Goal: Task Accomplishment & Management: Manage account settings

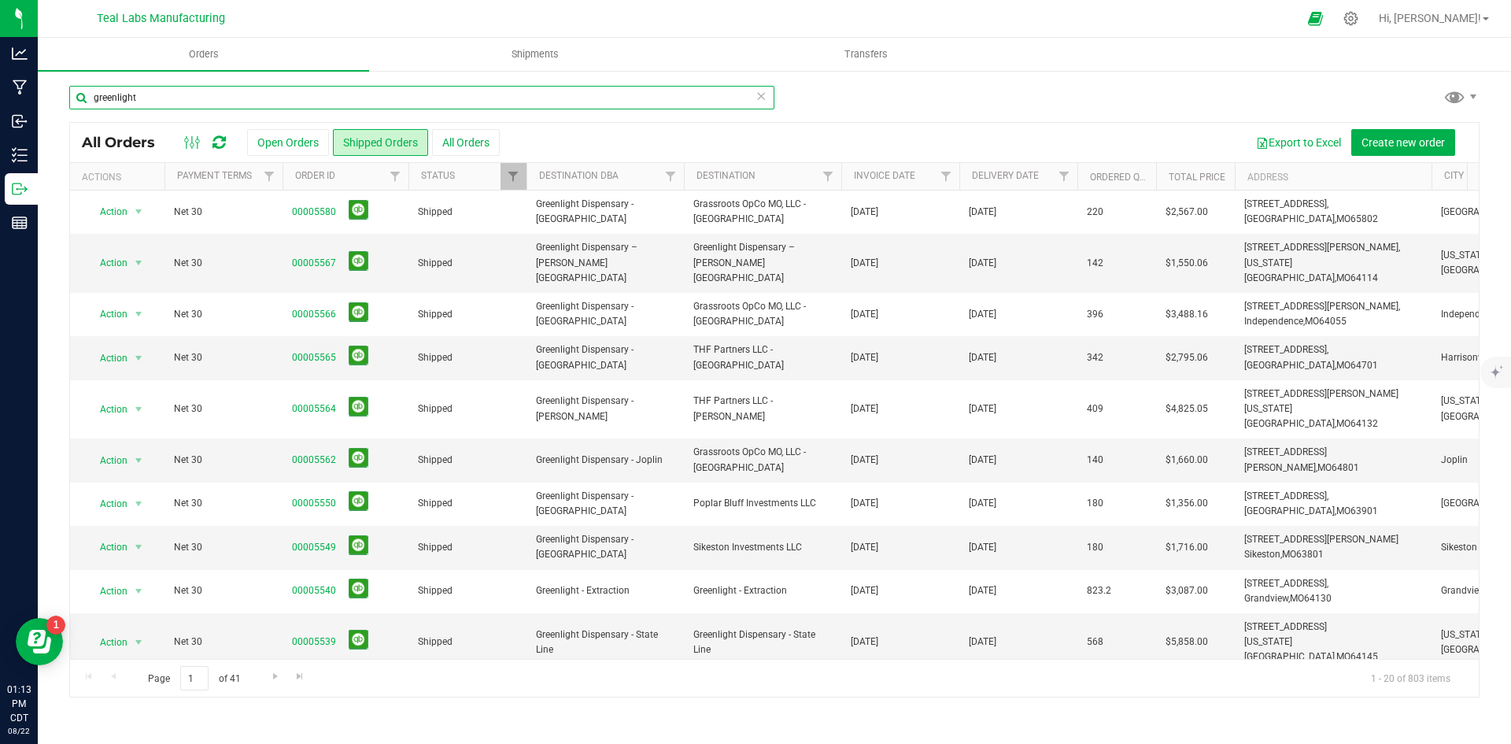
drag, startPoint x: 139, startPoint y: 102, endPoint x: 68, endPoint y: 98, distance: 71.7
click at [68, 98] on div "greenlight All Orders Open Orders Shipped Orders All Orders Export to Excel Cre…" at bounding box center [775, 391] width 1474 height 644
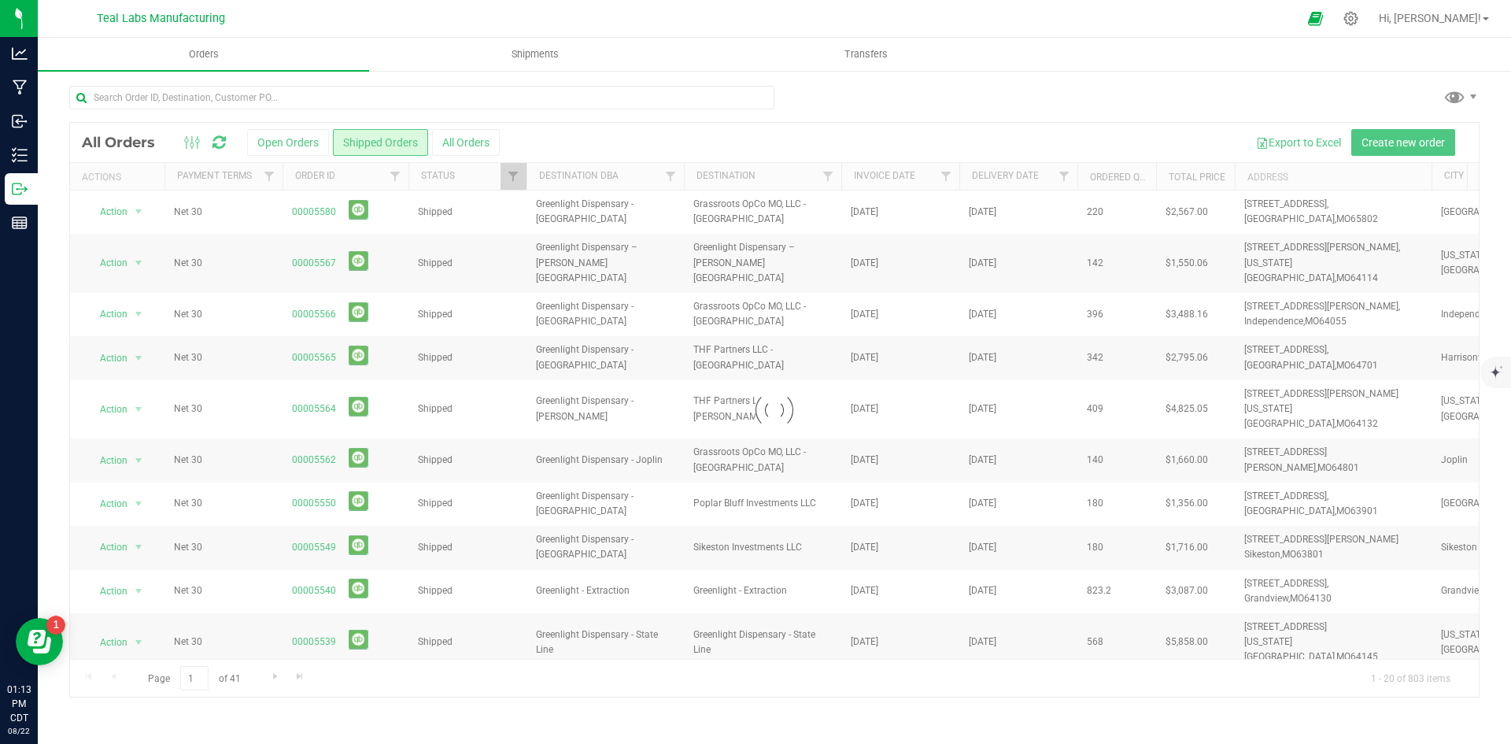
click at [306, 142] on div at bounding box center [774, 410] width 1409 height 574
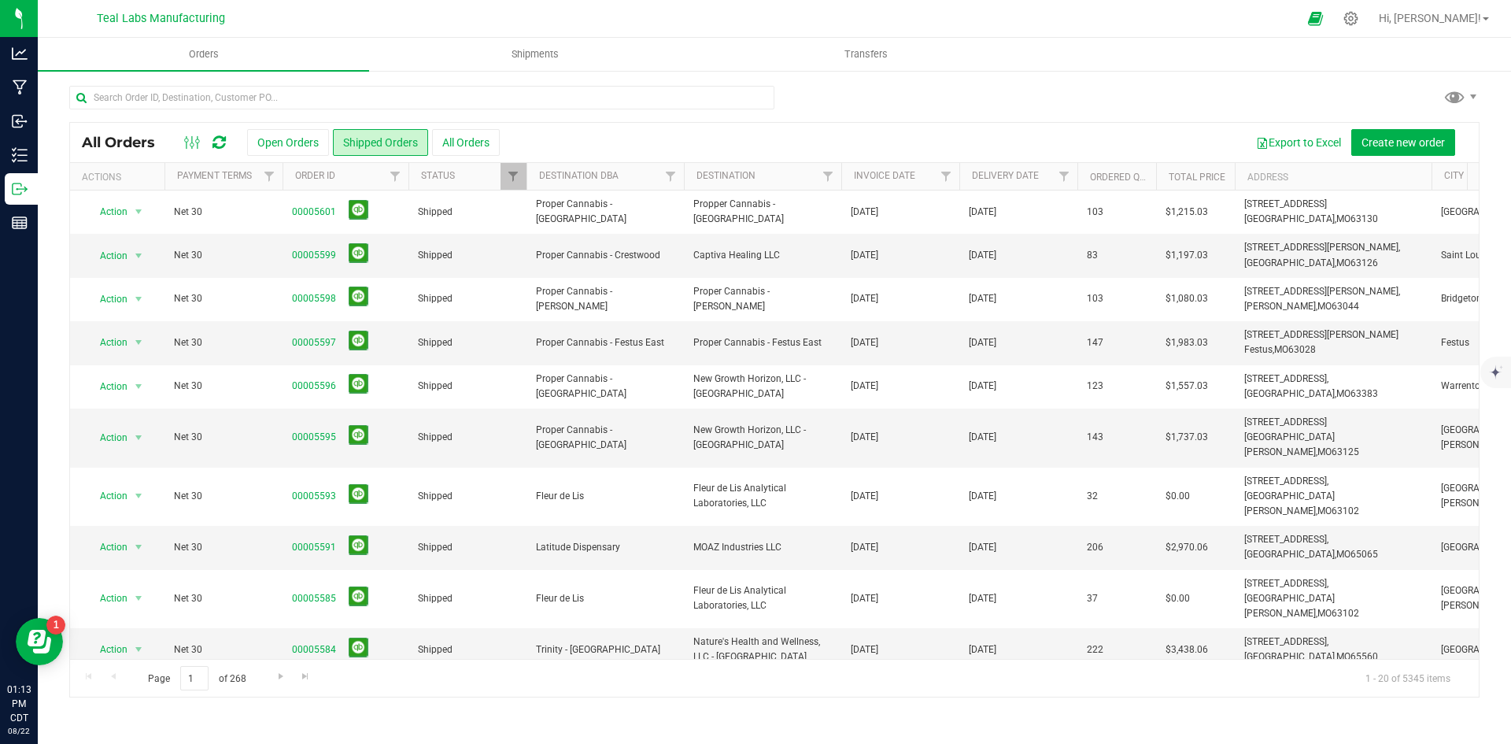
click at [306, 142] on button "Open Orders" at bounding box center [288, 142] width 82 height 27
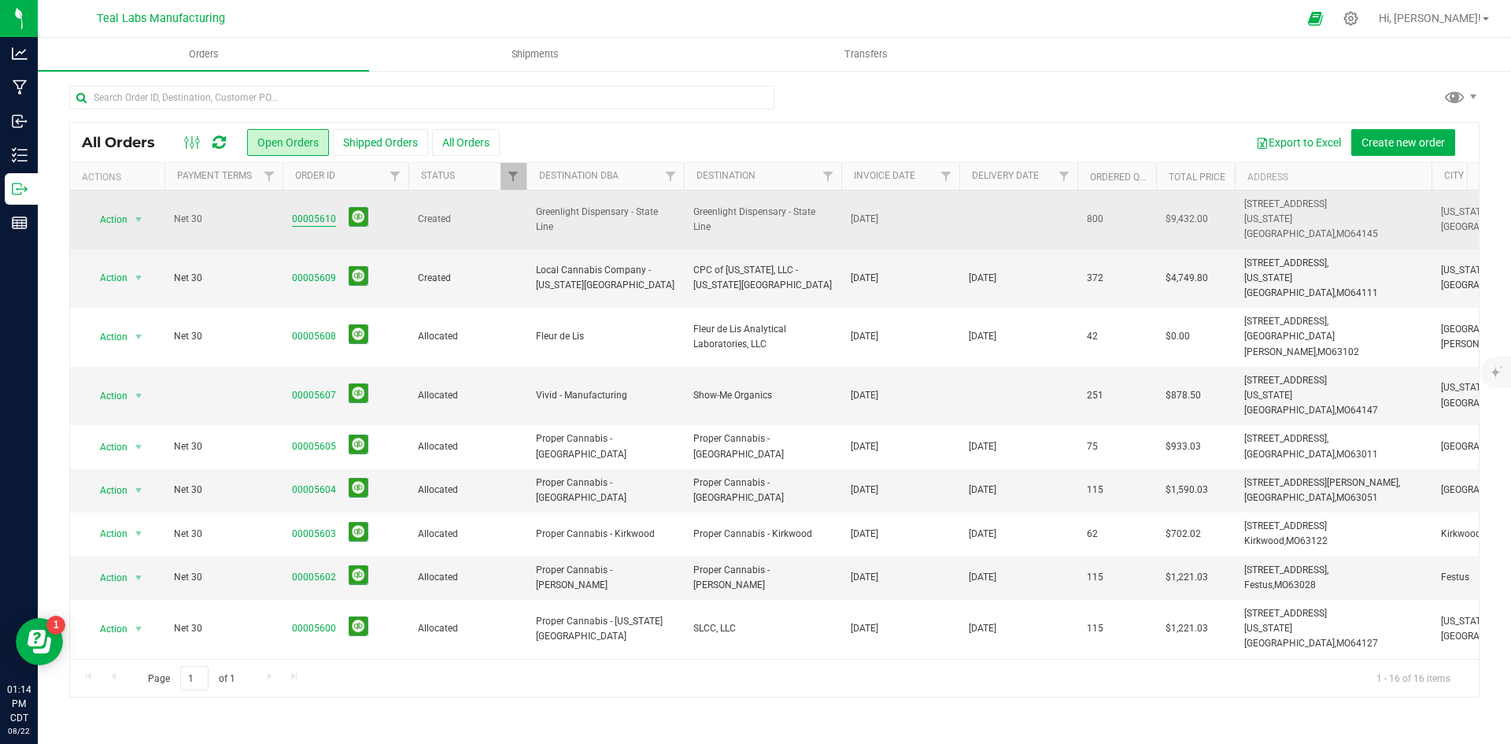
click at [309, 213] on link "00005610" at bounding box center [314, 219] width 44 height 15
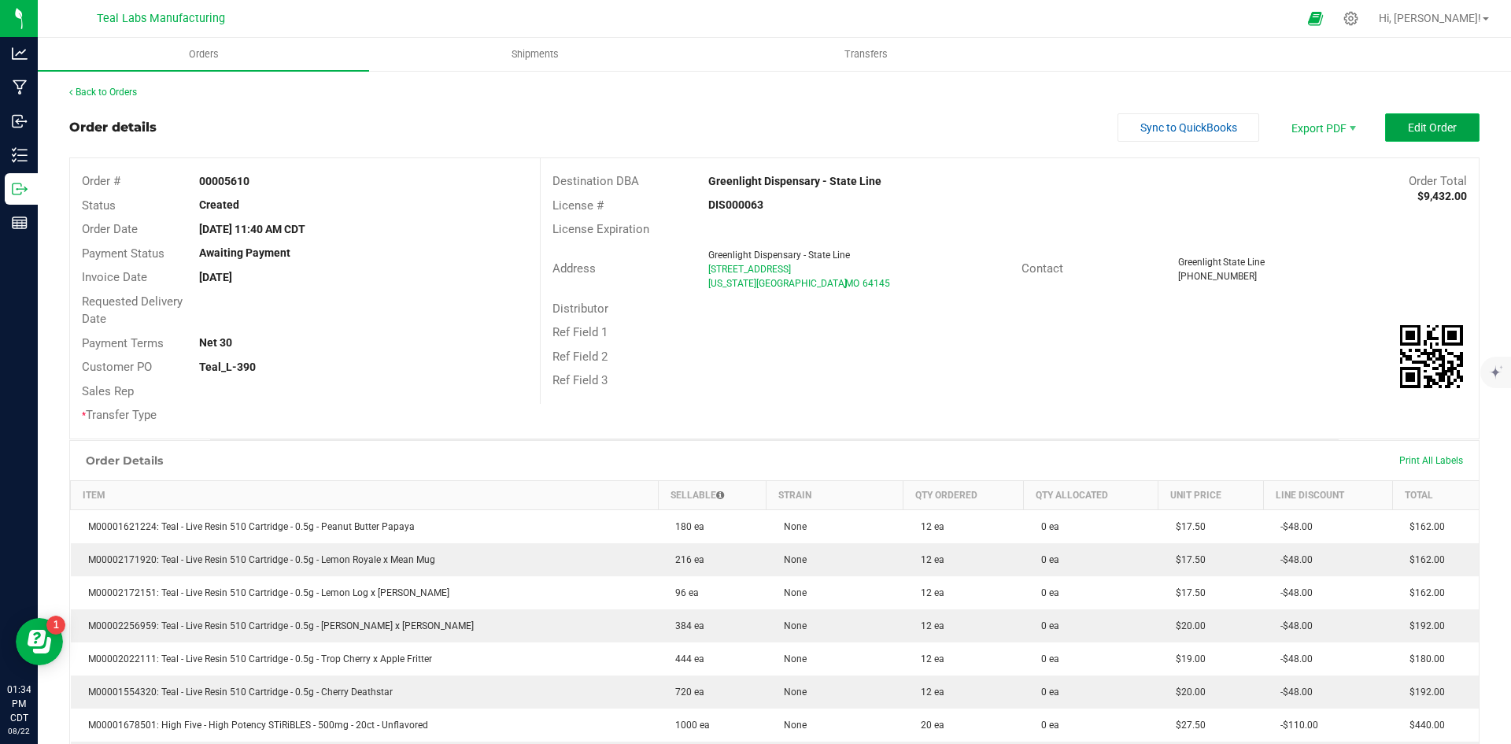
click at [1422, 130] on span "Edit Order" at bounding box center [1432, 127] width 49 height 13
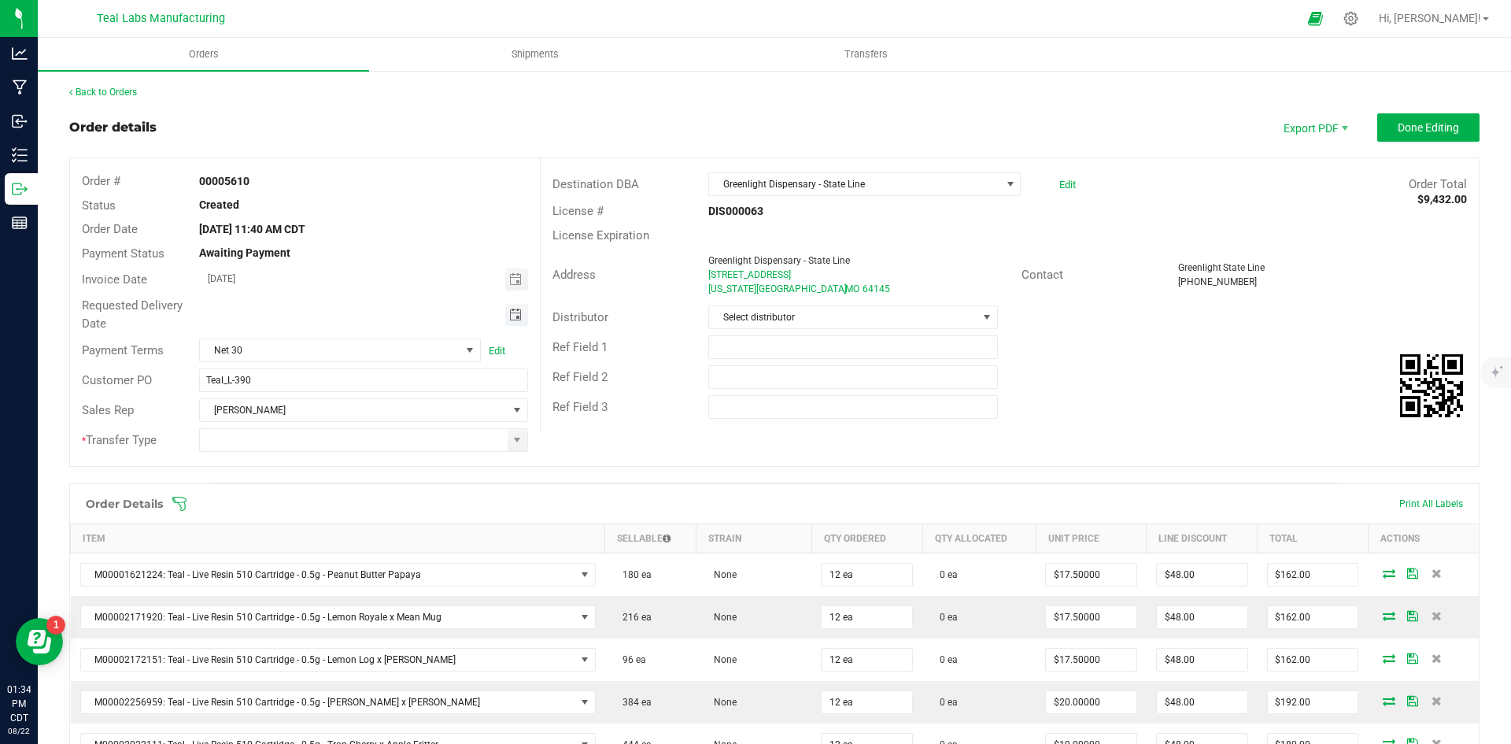
click at [509, 320] on span "Toggle calendar" at bounding box center [515, 315] width 13 height 13
click at [315, 492] on span "26" at bounding box center [316, 495] width 23 height 24
type input "[DATE]"
click at [326, 444] on input at bounding box center [353, 440] width 307 height 22
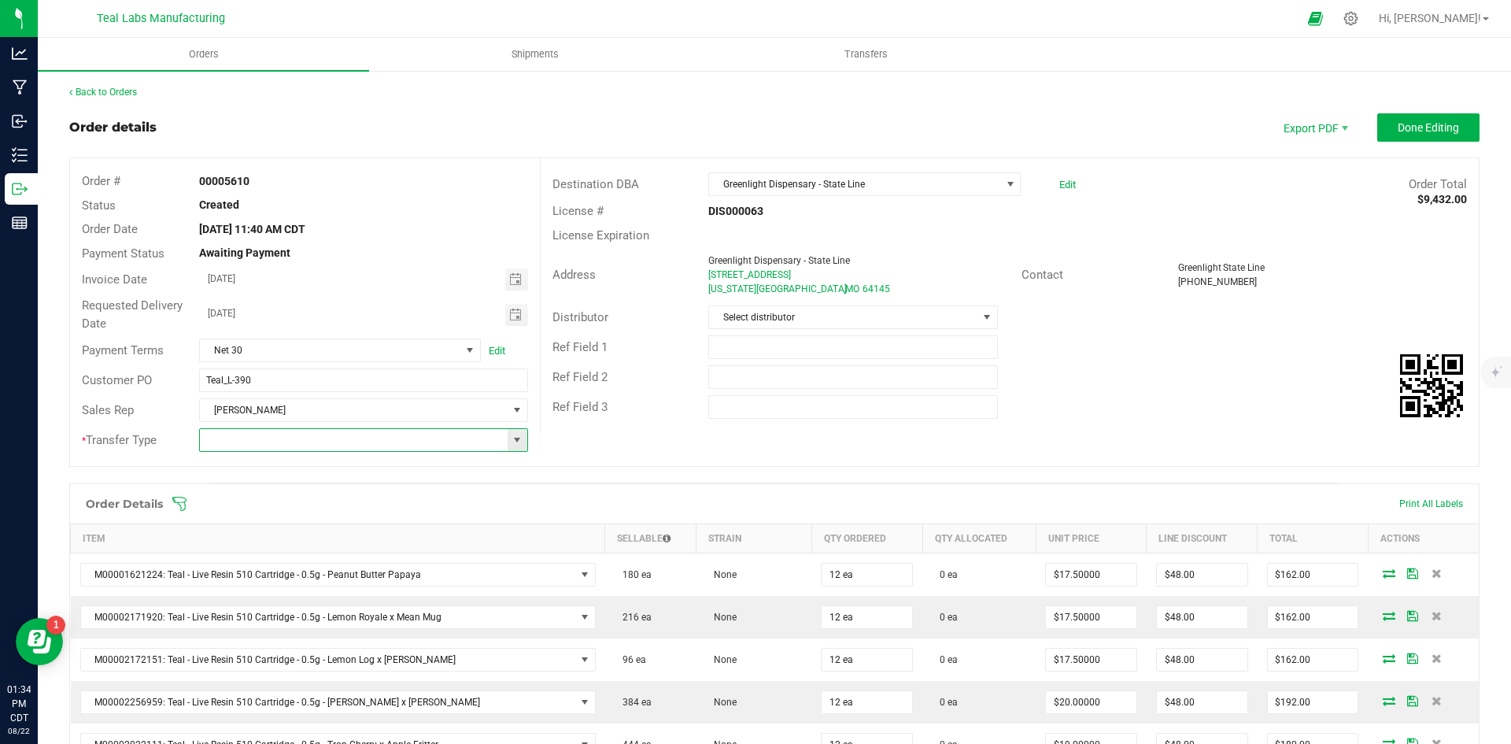
click at [512, 440] on span at bounding box center [517, 440] width 13 height 13
click at [499, 516] on li "Unaffiliated Transfer" at bounding box center [361, 521] width 324 height 27
type input "Unaffiliated Transfer"
click at [1181, 371] on div "Ref Field 2" at bounding box center [1010, 377] width 938 height 30
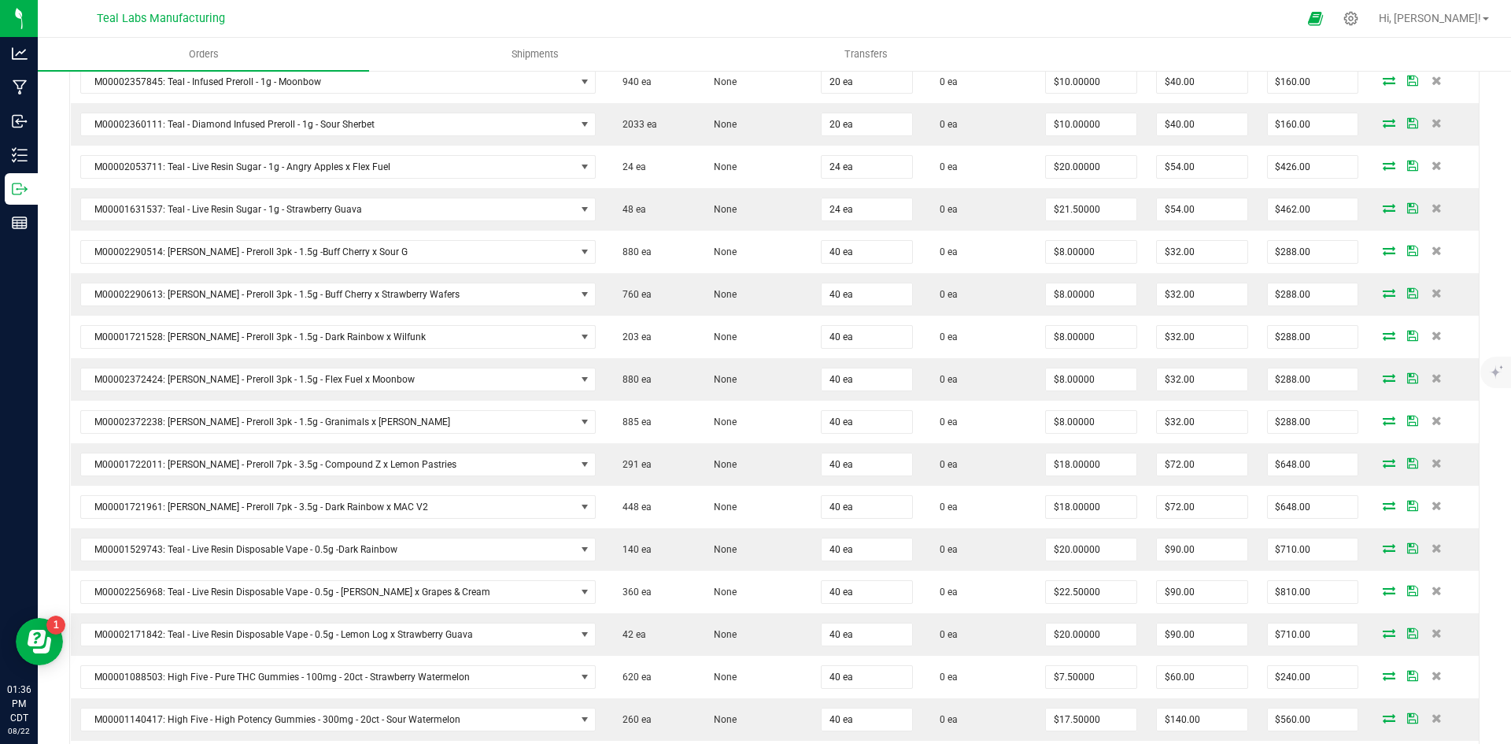
scroll to position [1102, 0]
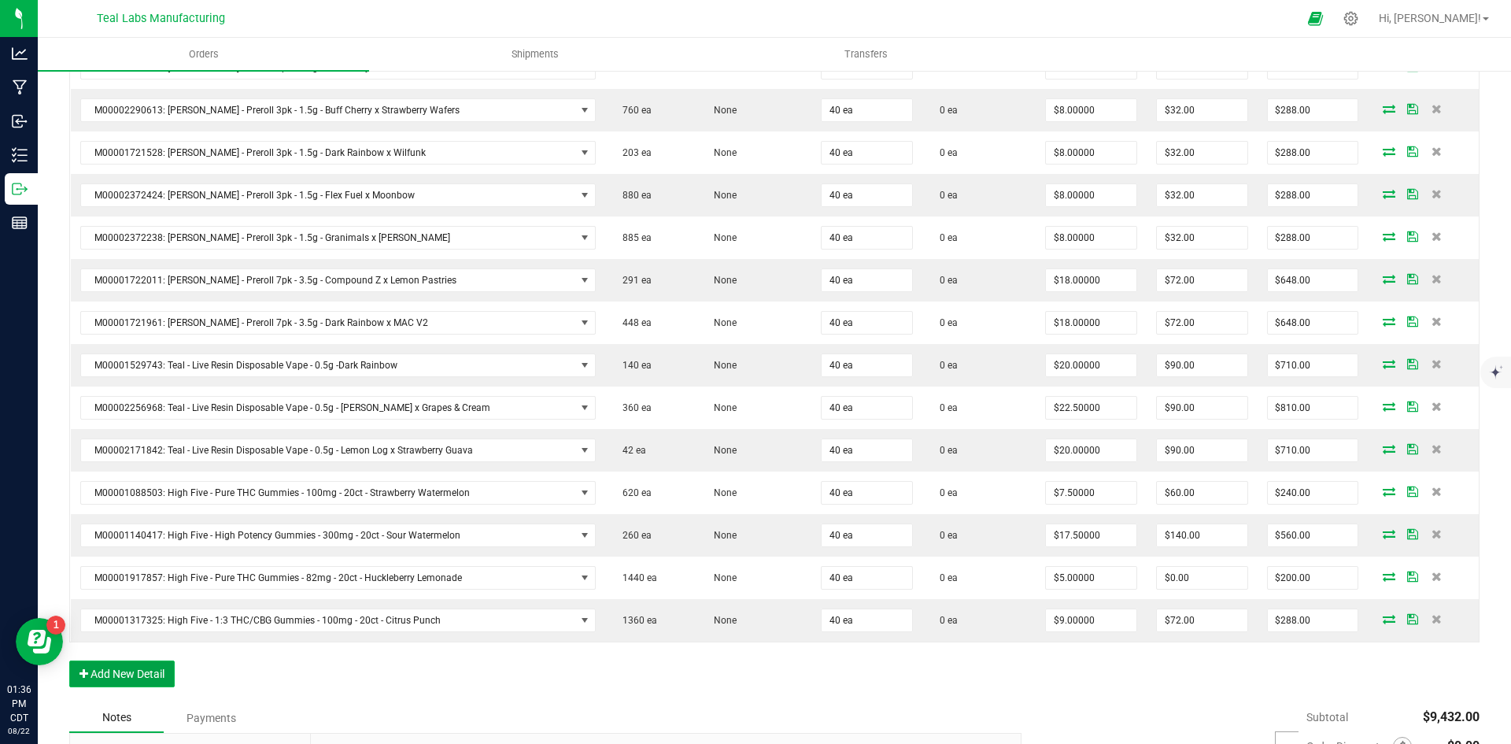
click at [131, 670] on button "Add New Detail" at bounding box center [121, 673] width 105 height 27
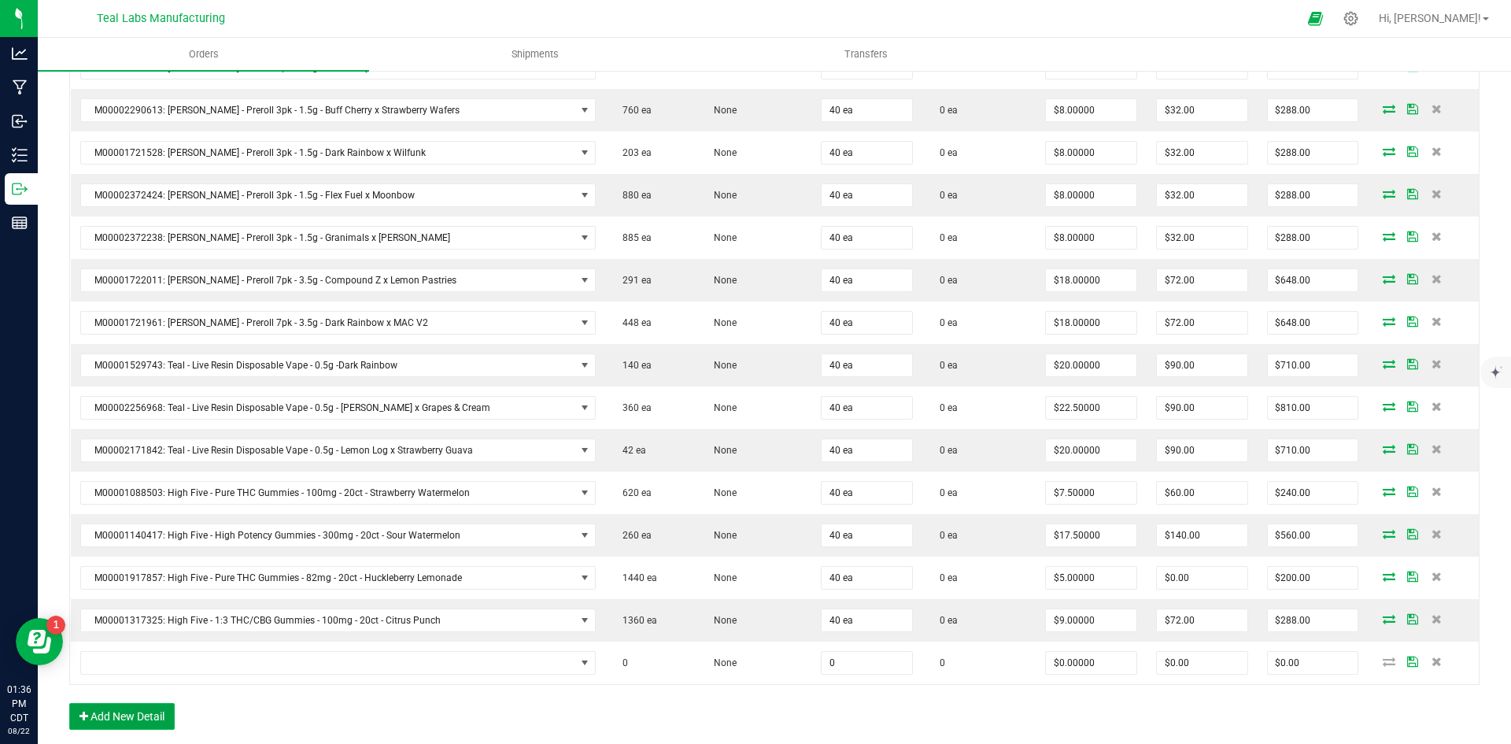
click at [165, 714] on button "Add New Detail" at bounding box center [121, 716] width 105 height 27
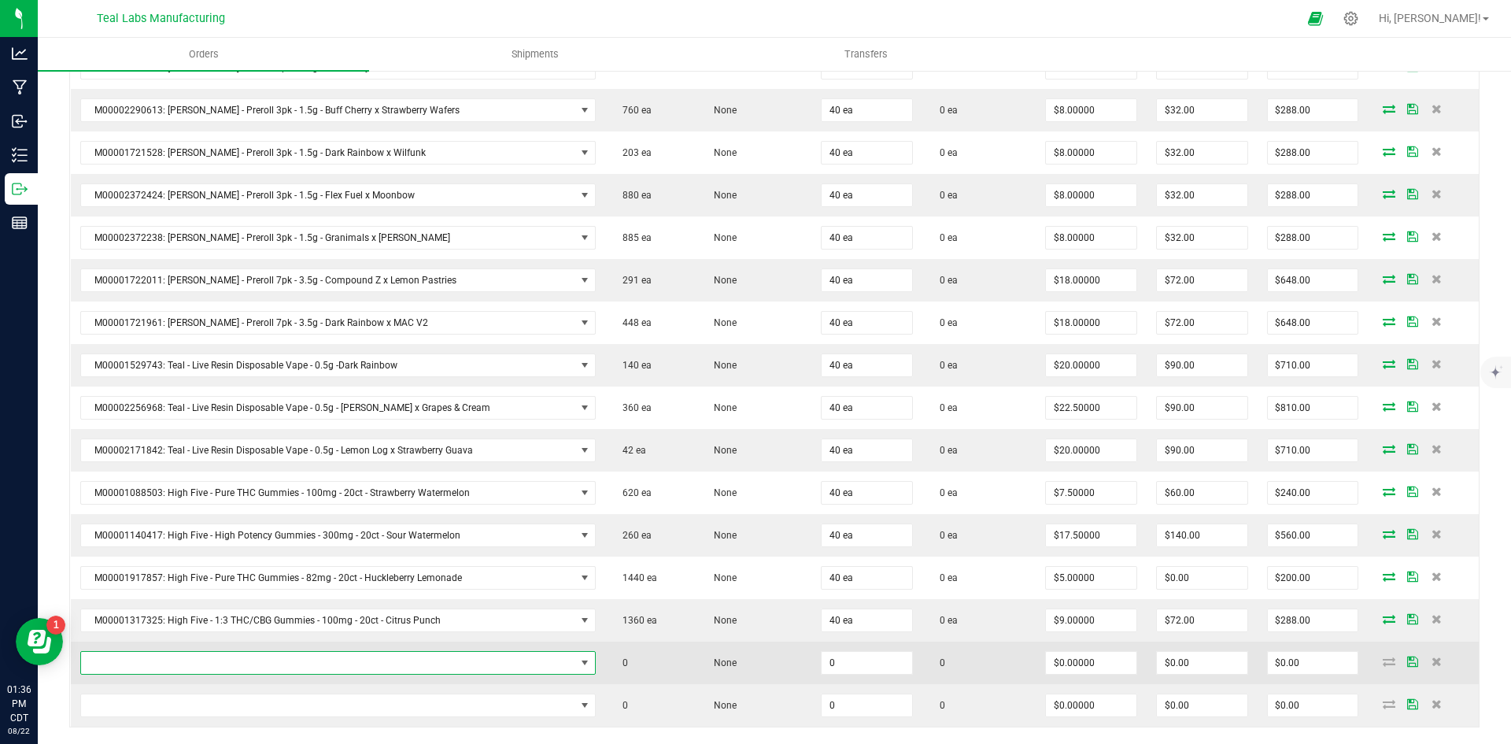
click at [150, 667] on span "NO DATA FOUND" at bounding box center [328, 663] width 494 height 22
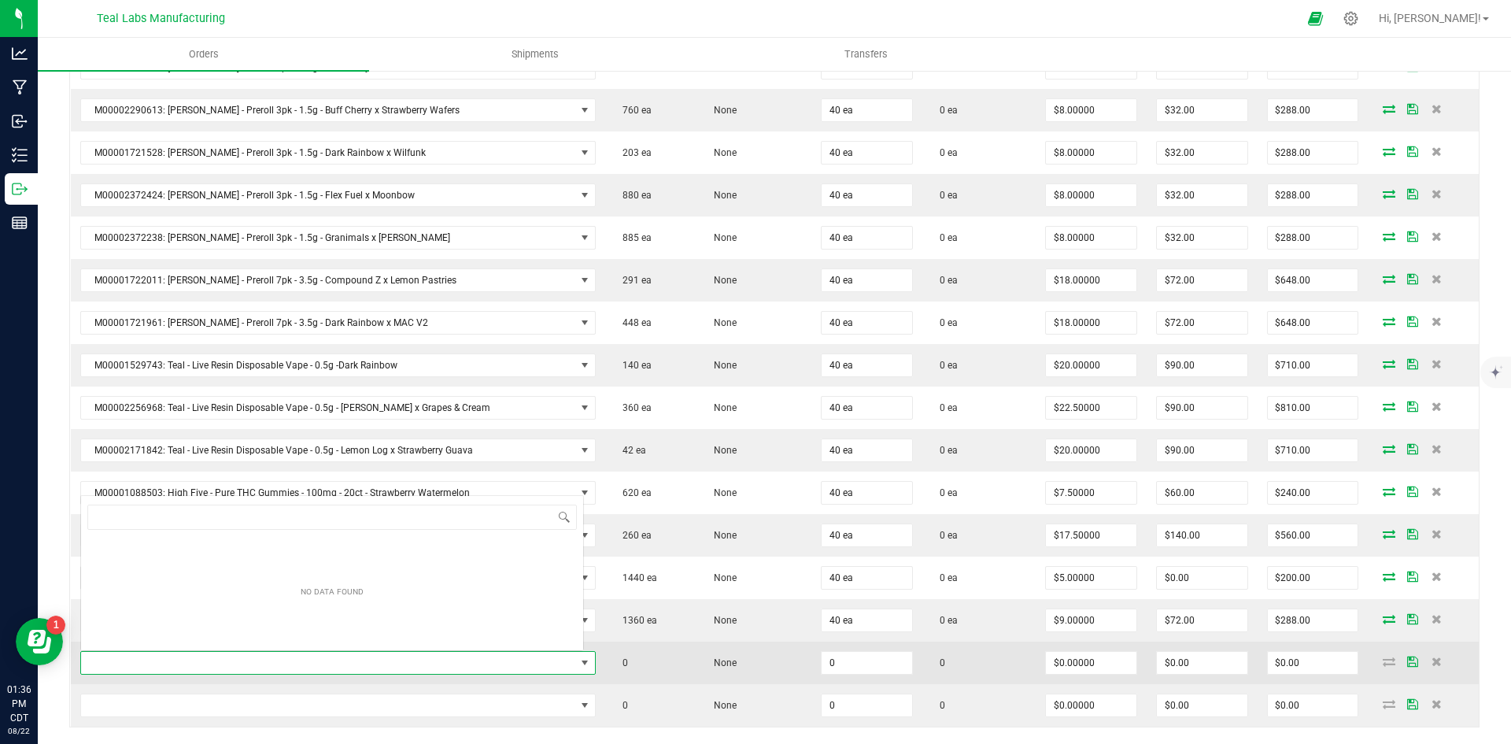
scroll to position [24, 491]
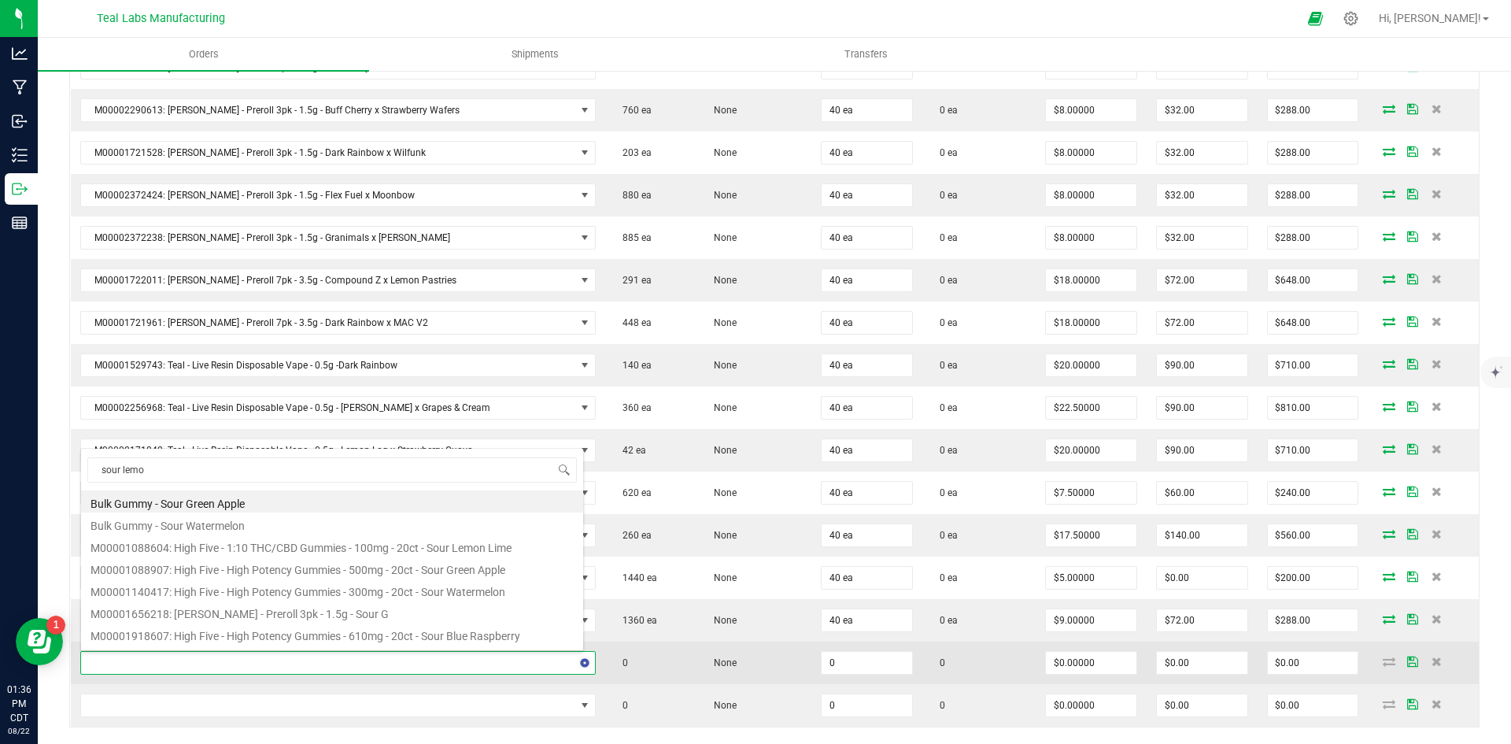
type input "sour lemon"
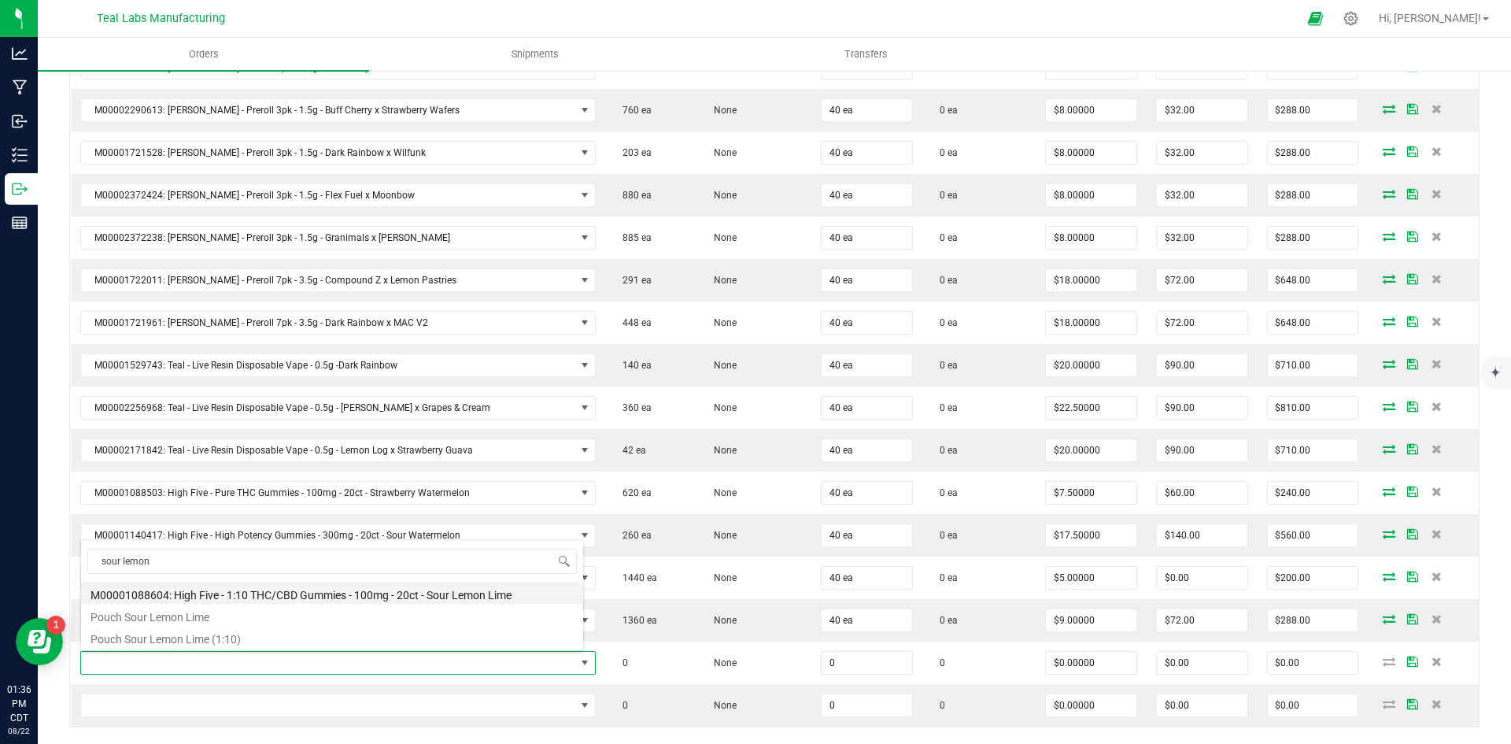
click at [439, 595] on li "M00001088604: High Five - 1:10 THC/CBD Gummies - 100mg - 20ct - Sour Lemon Lime" at bounding box center [332, 593] width 502 height 22
type input "0 ea"
type input "$11.50000"
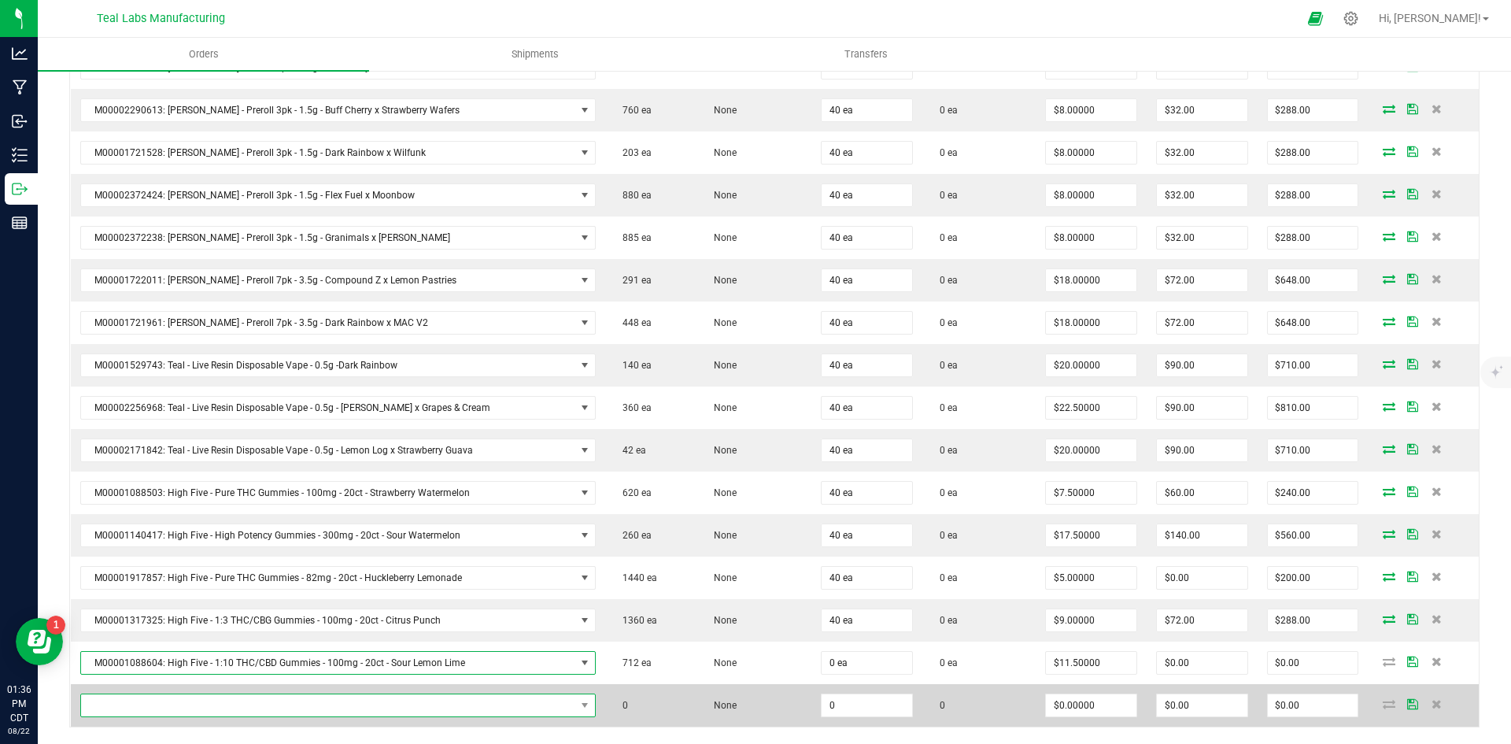
click at [340, 704] on span "NO DATA FOUND" at bounding box center [328, 705] width 494 height 22
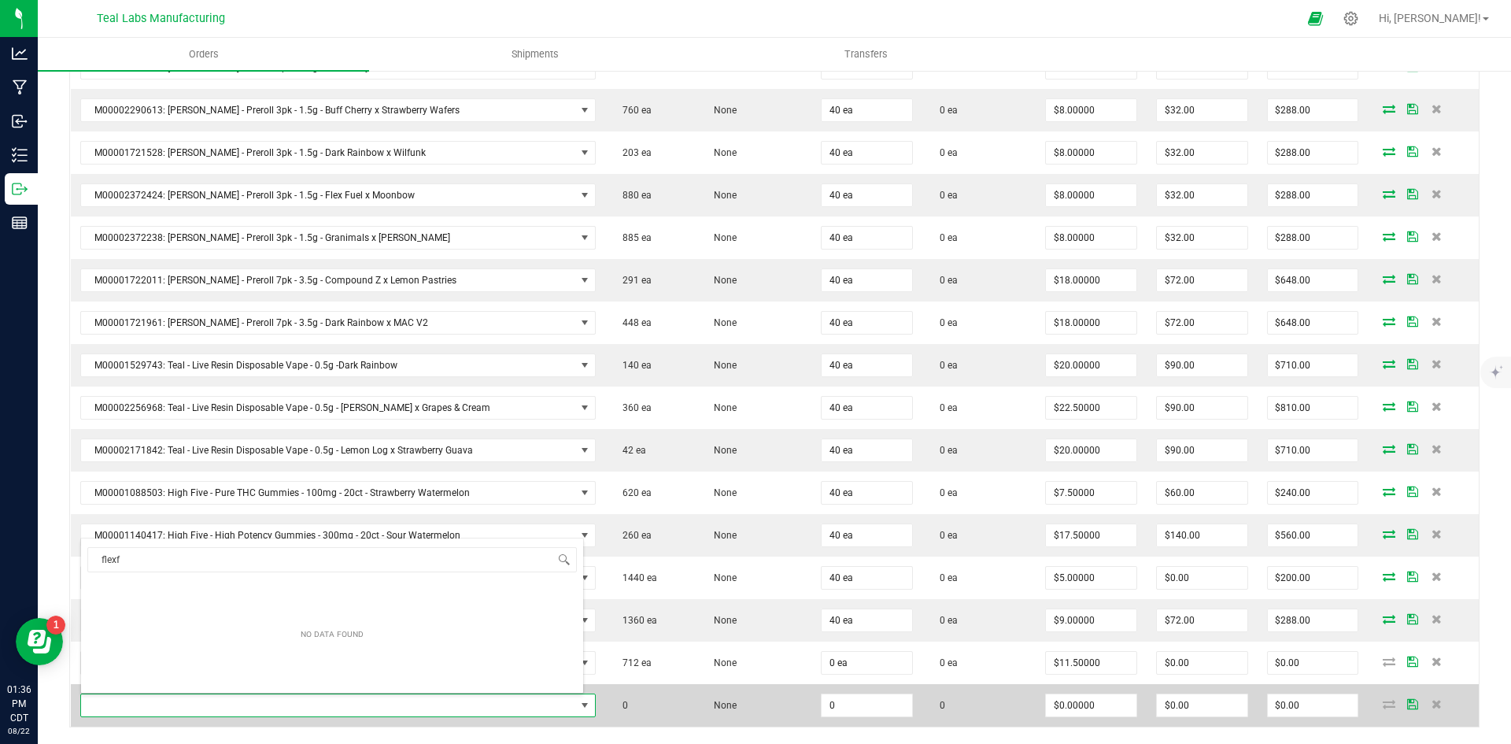
type input "flex"
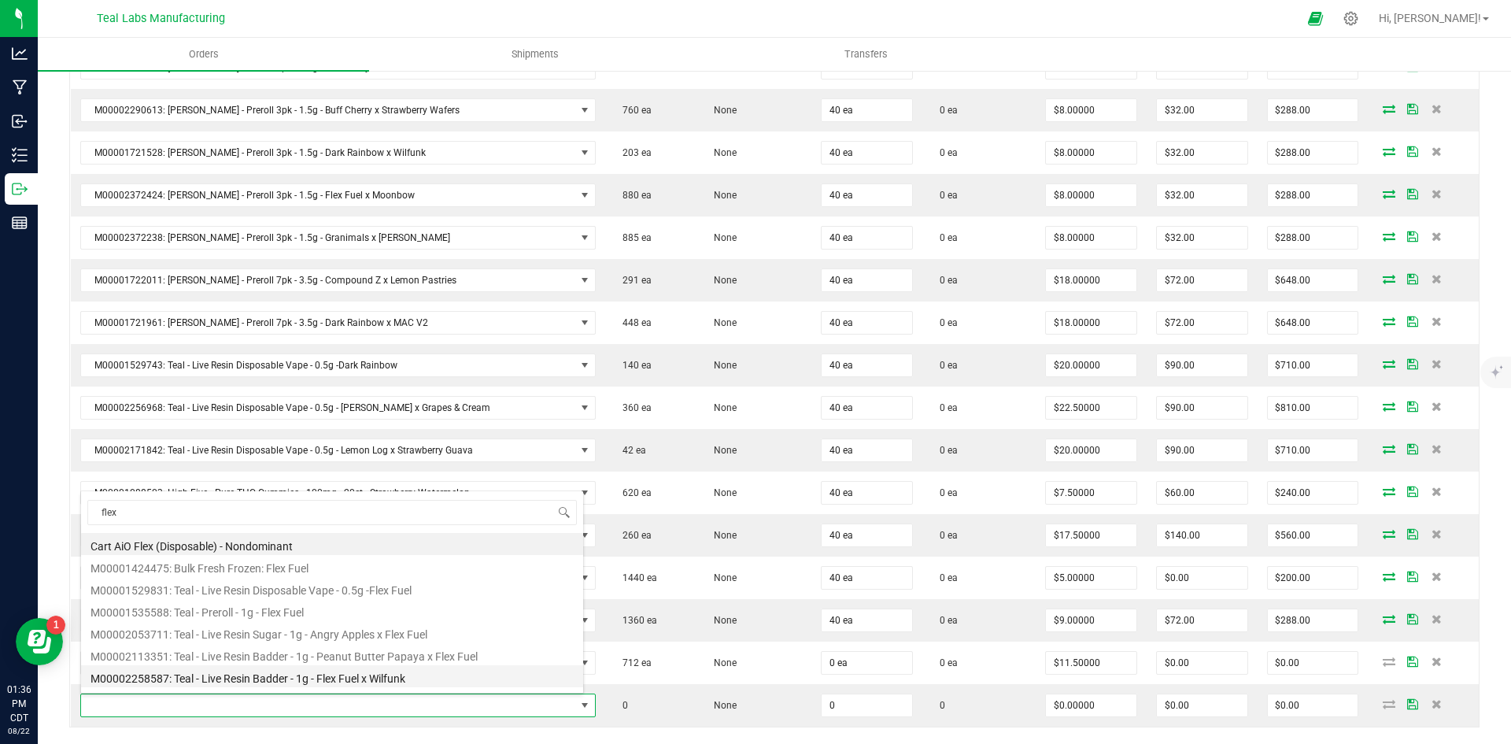
scroll to position [63, 0]
click at [345, 542] on li "M00001535588: Teal - Preroll - 1g - Flex Fuel" at bounding box center [332, 547] width 502 height 22
type input "0 ea"
type input "$6.00000"
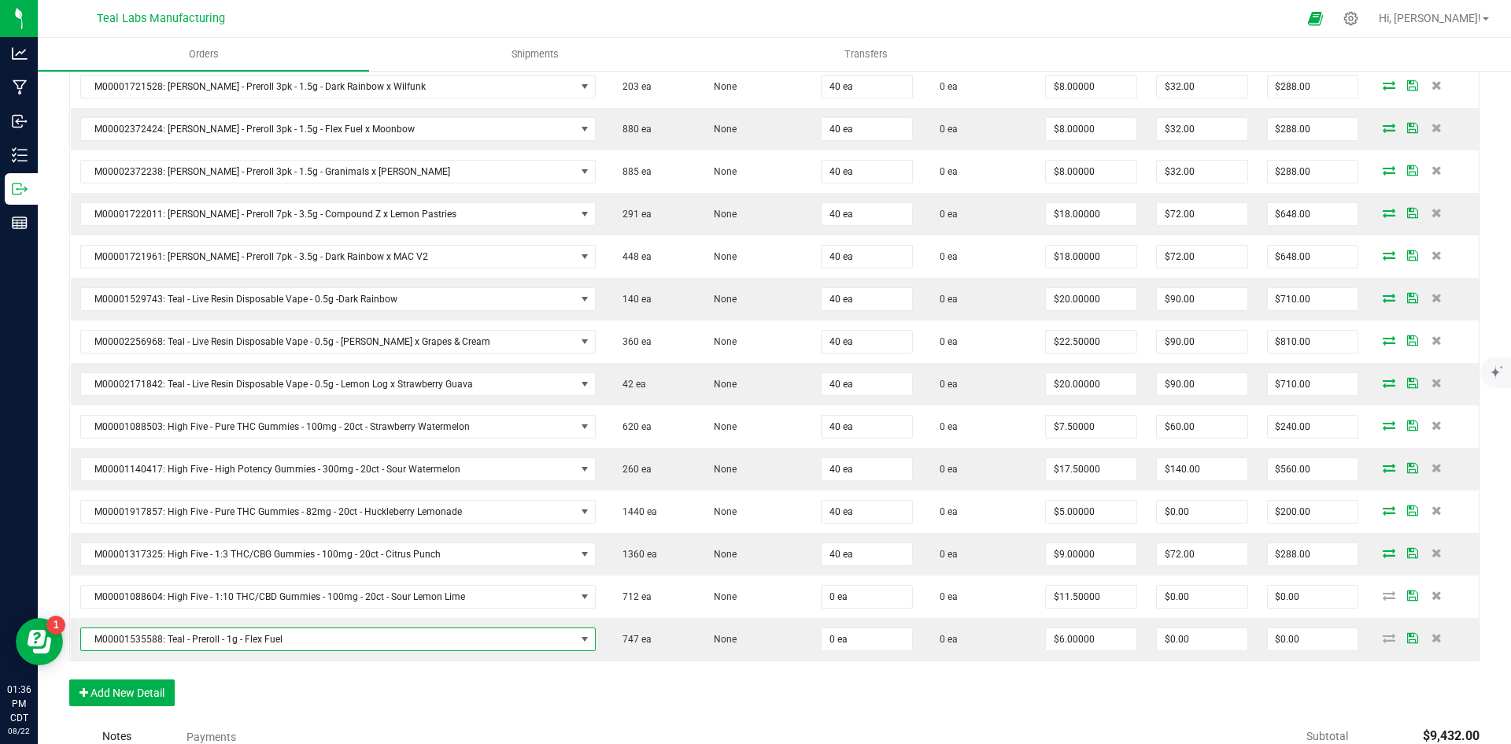
scroll to position [1259, 0]
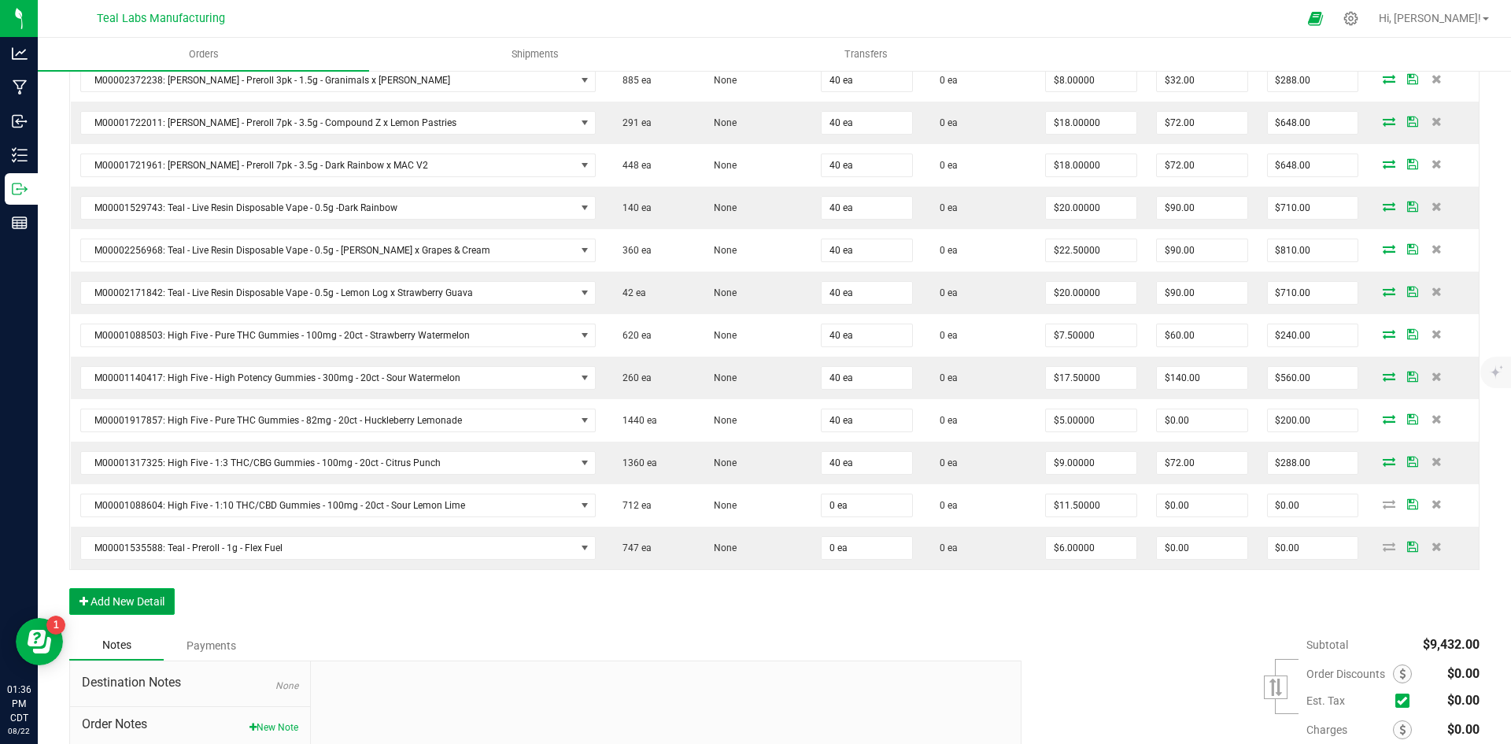
click at [163, 601] on button "Add New Detail" at bounding box center [121, 601] width 105 height 27
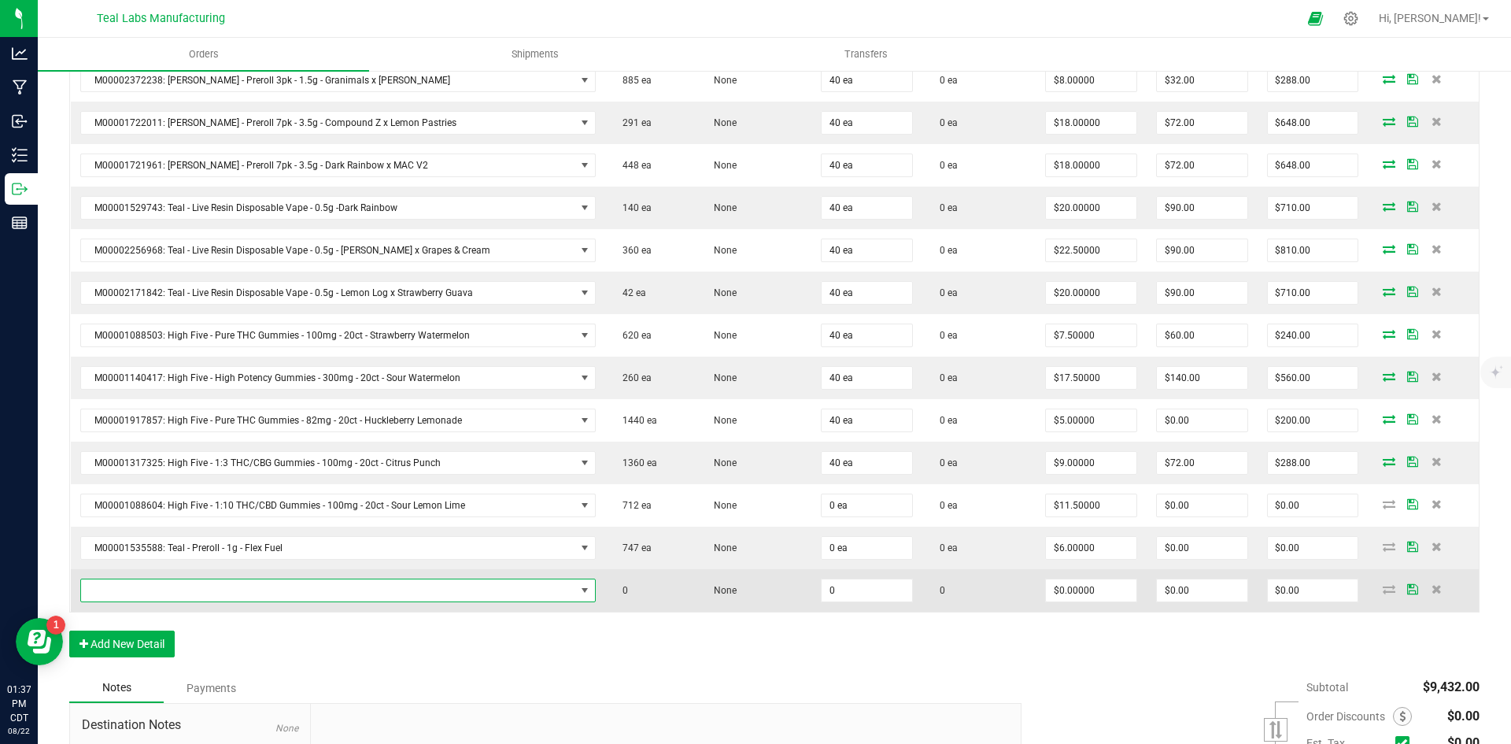
click at [179, 593] on span "NO DATA FOUND" at bounding box center [328, 590] width 494 height 22
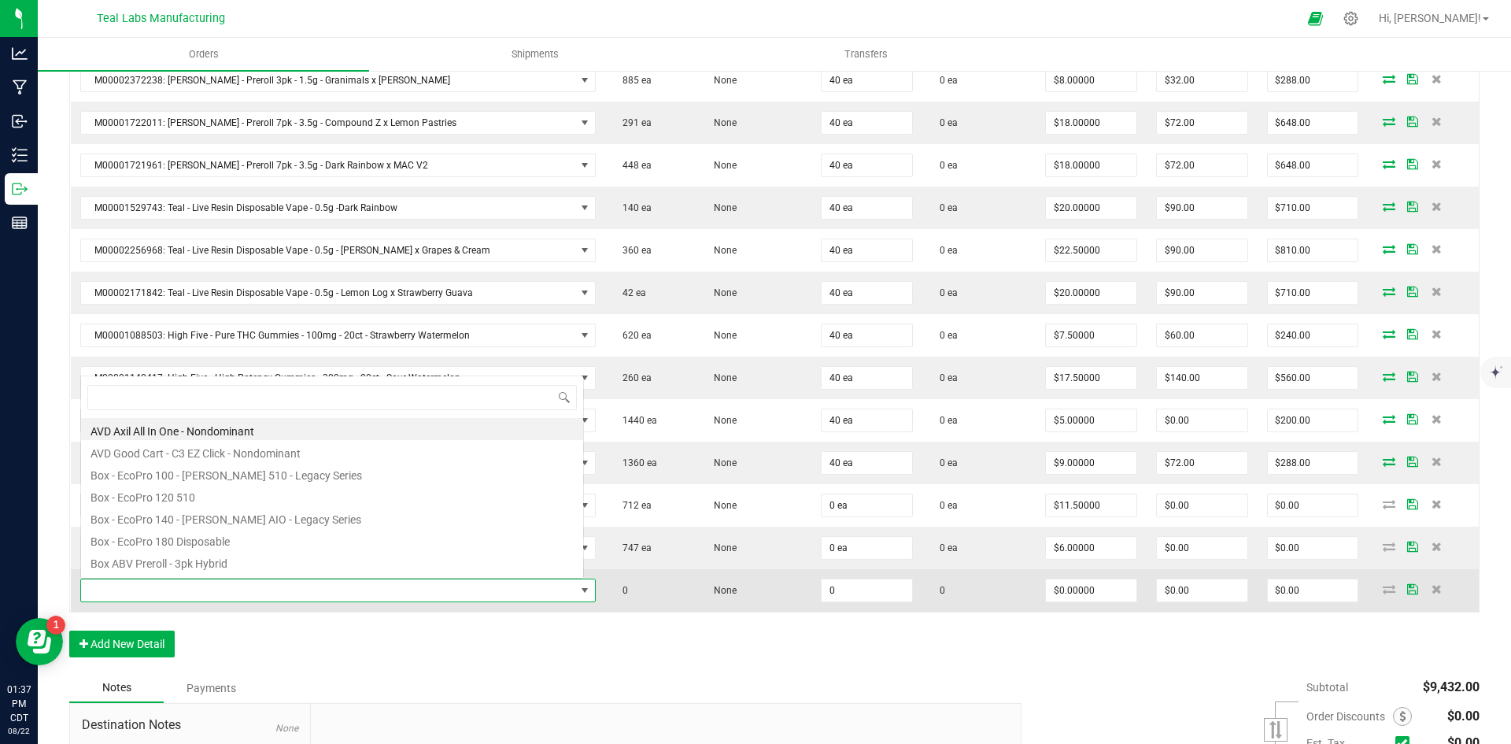
scroll to position [24, 491]
type input "blue"
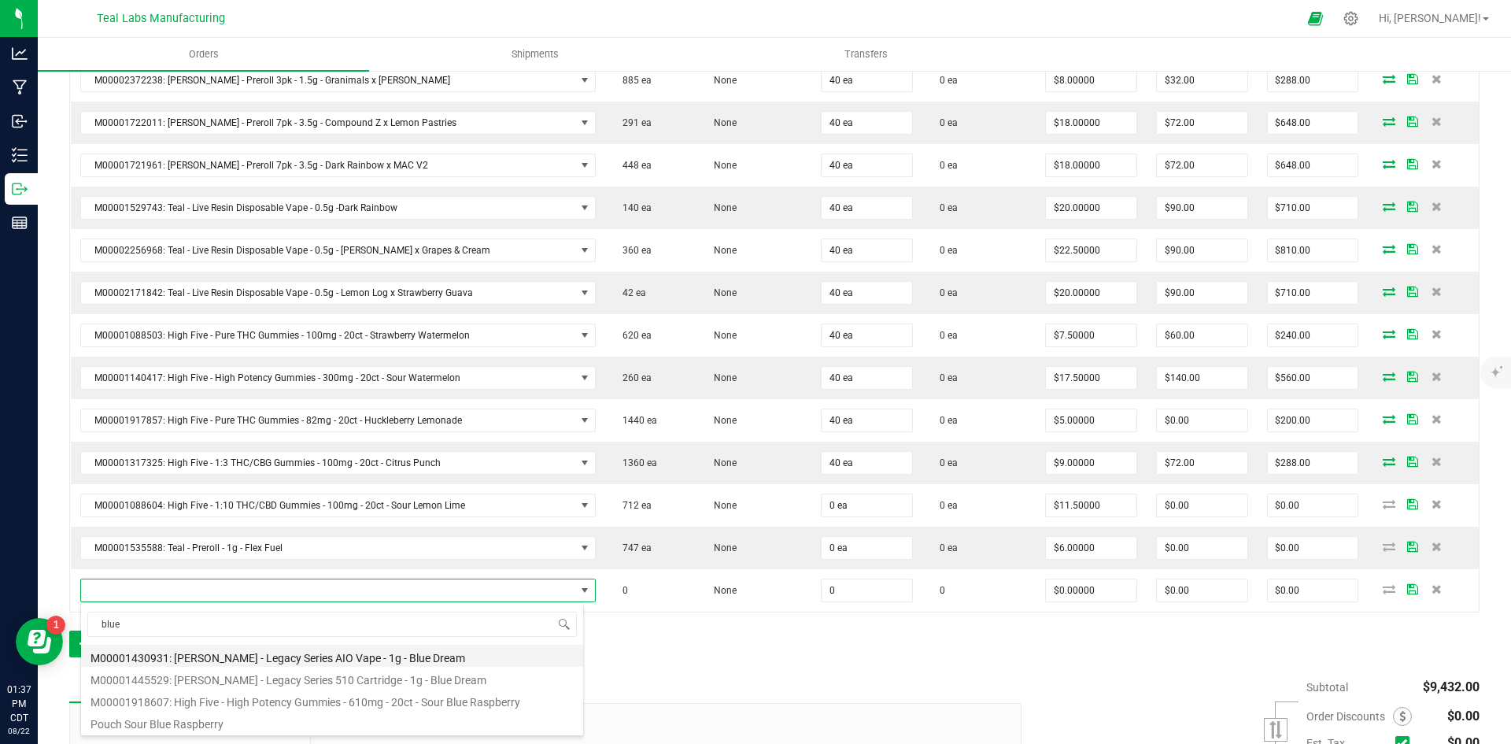
click at [363, 663] on li "M00001430931: [PERSON_NAME] - Legacy Series AIO Vape - 1g - Blue Dream" at bounding box center [332, 656] width 502 height 22
type input "0 ea"
type input "$25.00000"
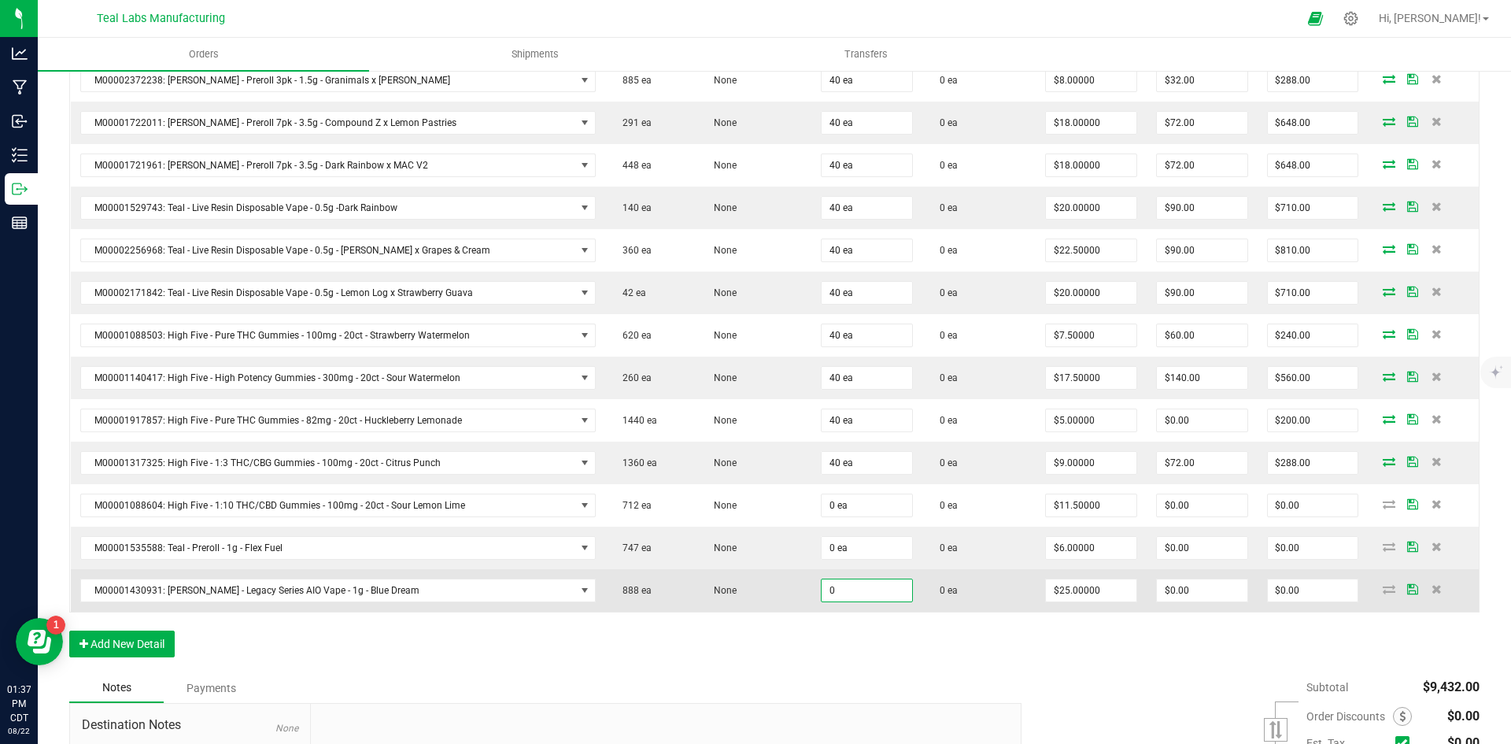
click at [850, 592] on input "0" at bounding box center [867, 590] width 91 height 22
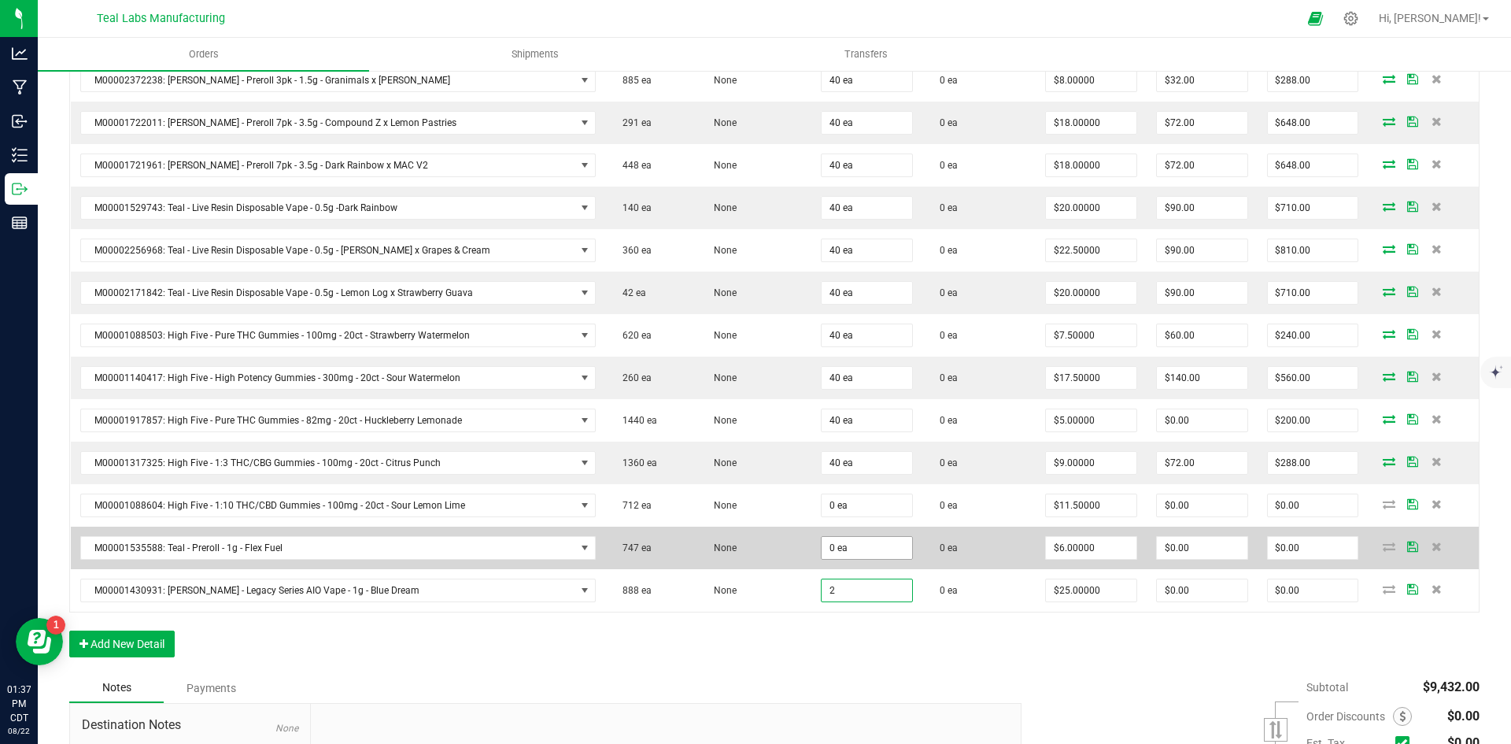
type input "2"
type input "0"
type input "2 ea"
type input "$50.00"
click at [850, 545] on input "0" at bounding box center [867, 548] width 91 height 22
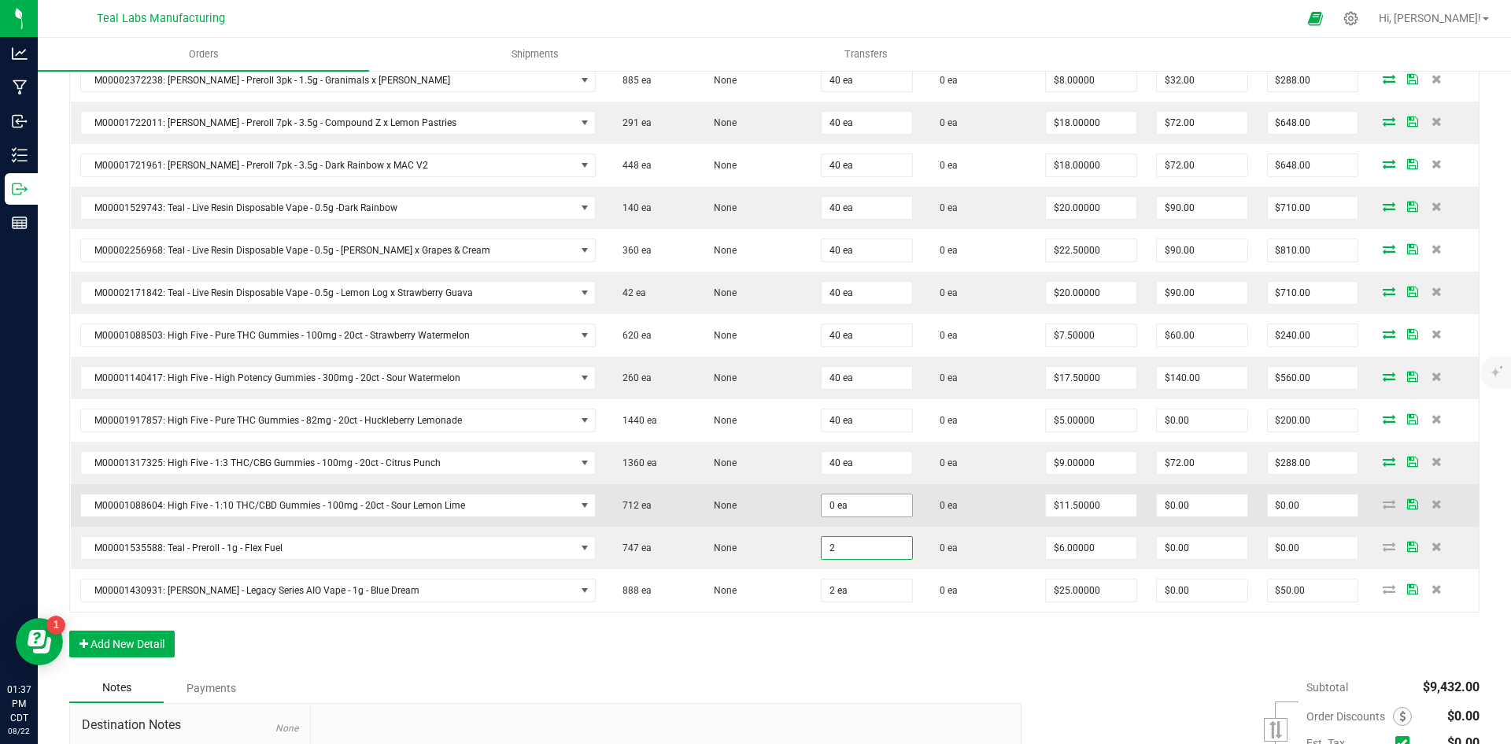
type input "2"
type input "0"
type input "2 ea"
type input "$12.00"
click at [843, 504] on input "0" at bounding box center [867, 505] width 91 height 22
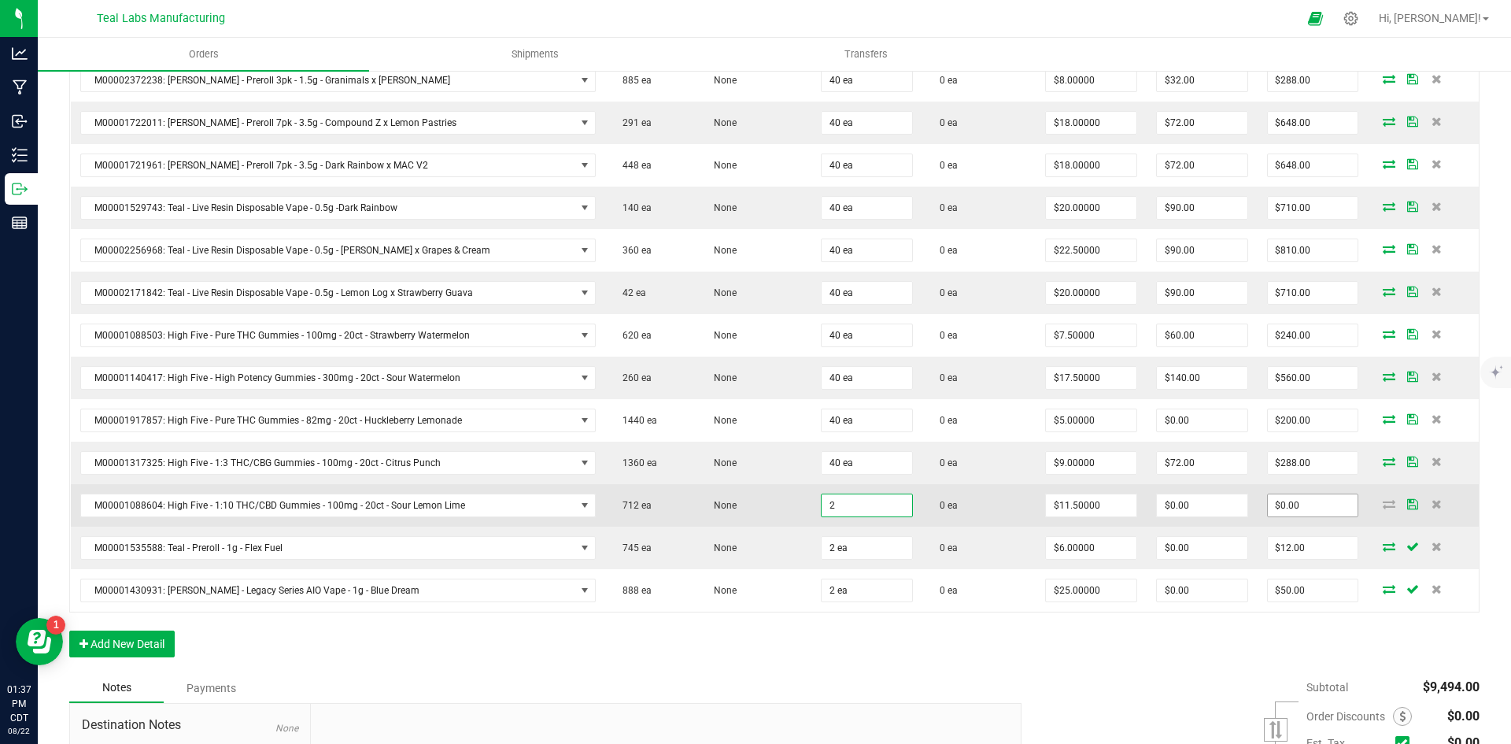
type input "2 ea"
type input "23"
click at [1343, 504] on input "23" at bounding box center [1313, 505] width 91 height 22
click at [1300, 506] on input "23" at bounding box center [1313, 505] width 91 height 22
type input "."
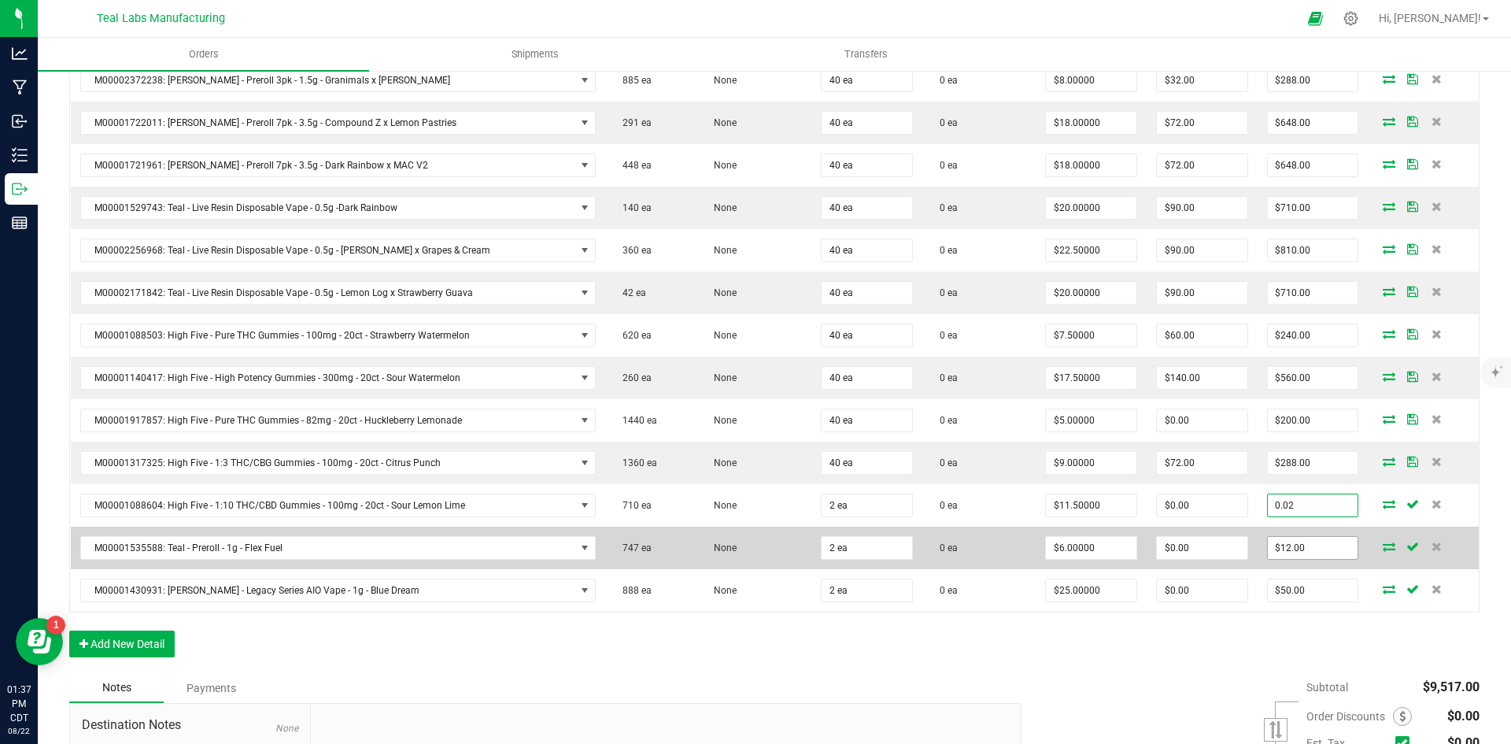
type input "0.02"
type input "12"
type input "$0.01000"
type input "$0.02"
click at [1268, 555] on input "12" at bounding box center [1313, 548] width 91 height 22
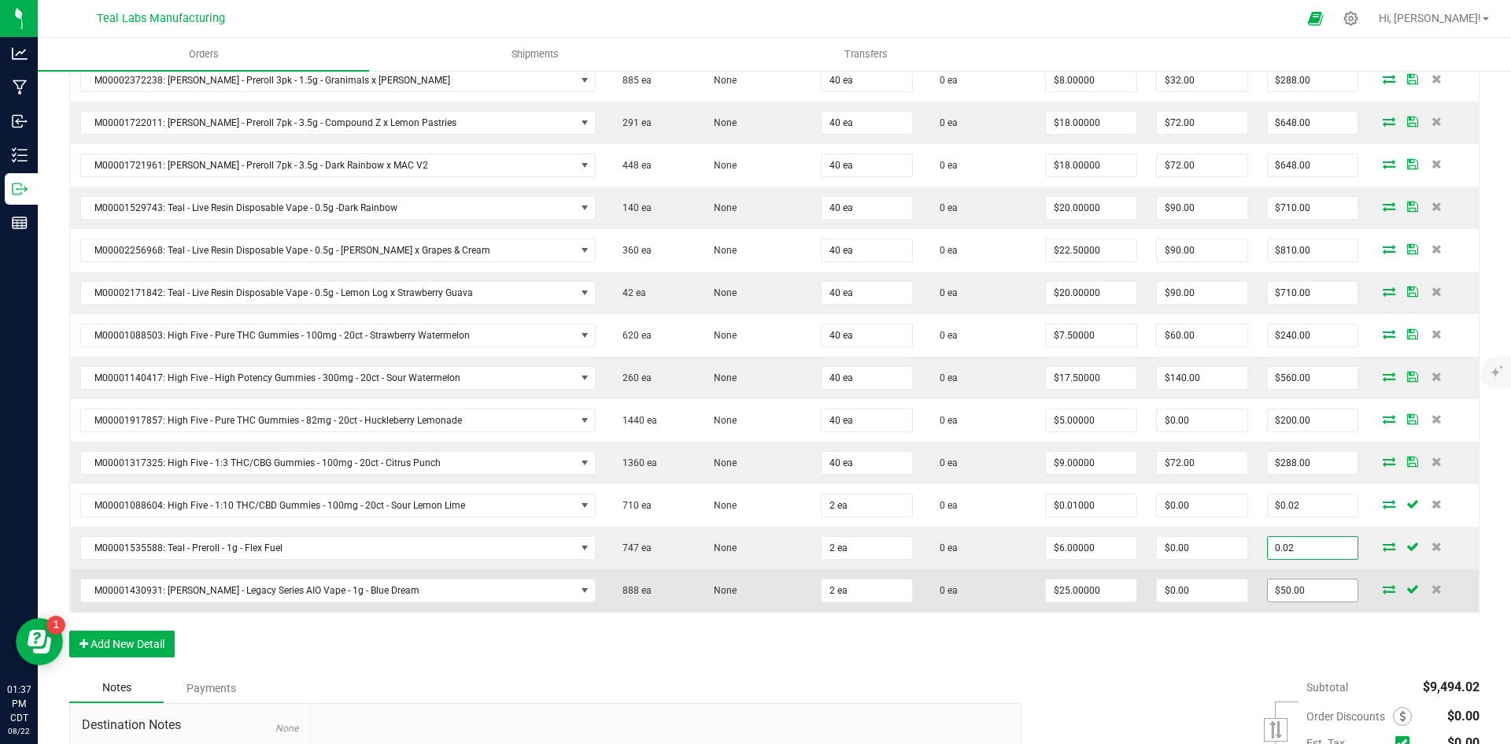
type input "0.02"
type input "50"
type input "$0.01000"
type input "$0.02"
click at [1288, 591] on input "50" at bounding box center [1313, 590] width 91 height 22
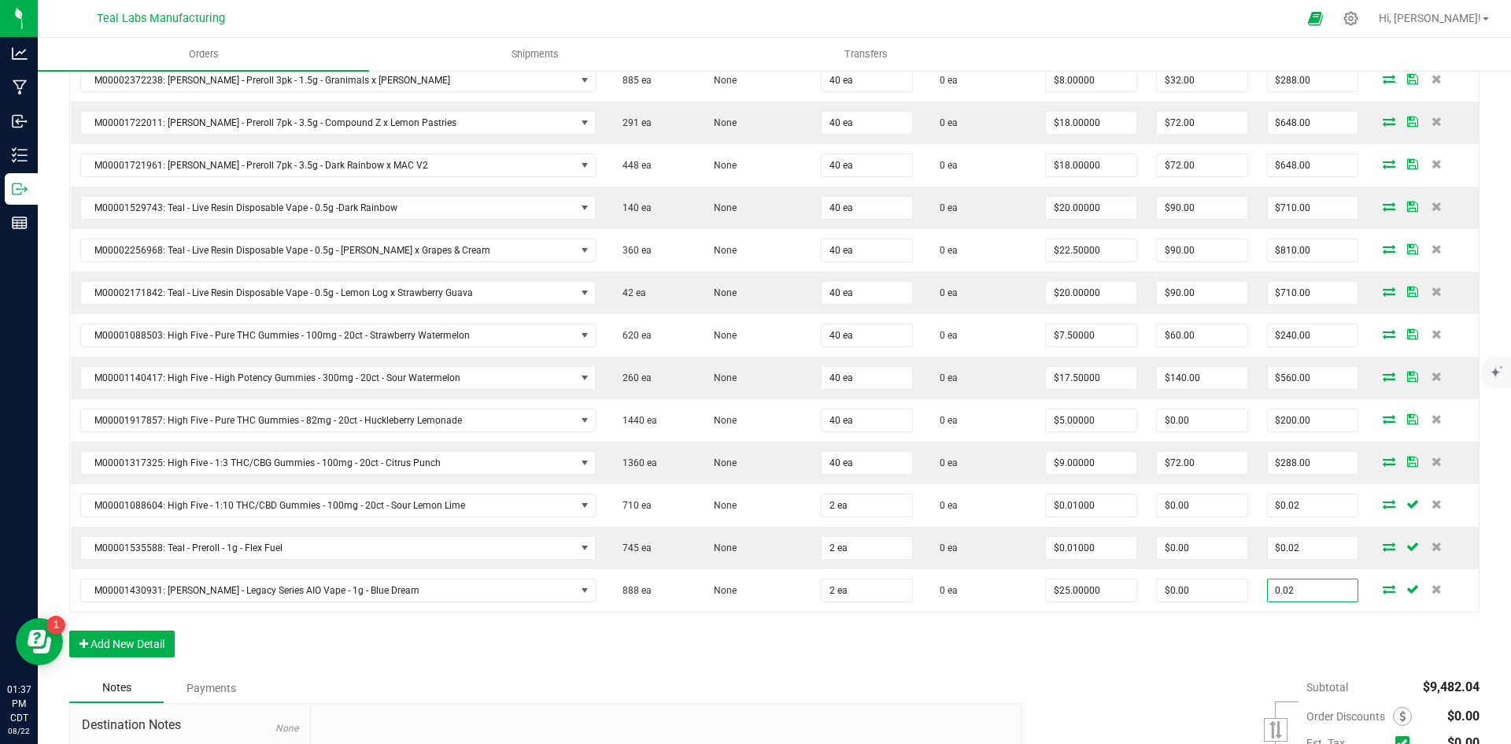
type input "0.02"
type input "$0.01000"
type input "$0.02"
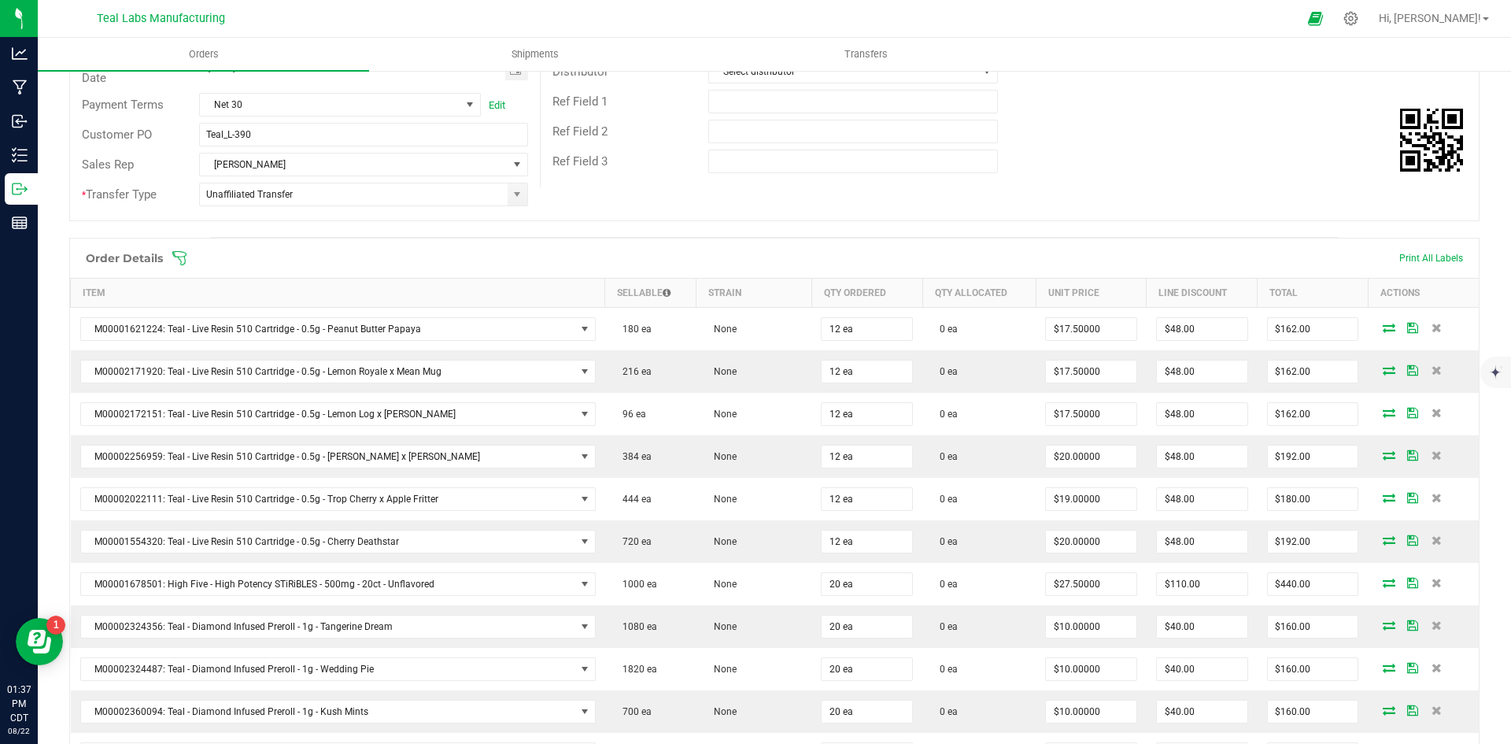
scroll to position [0, 0]
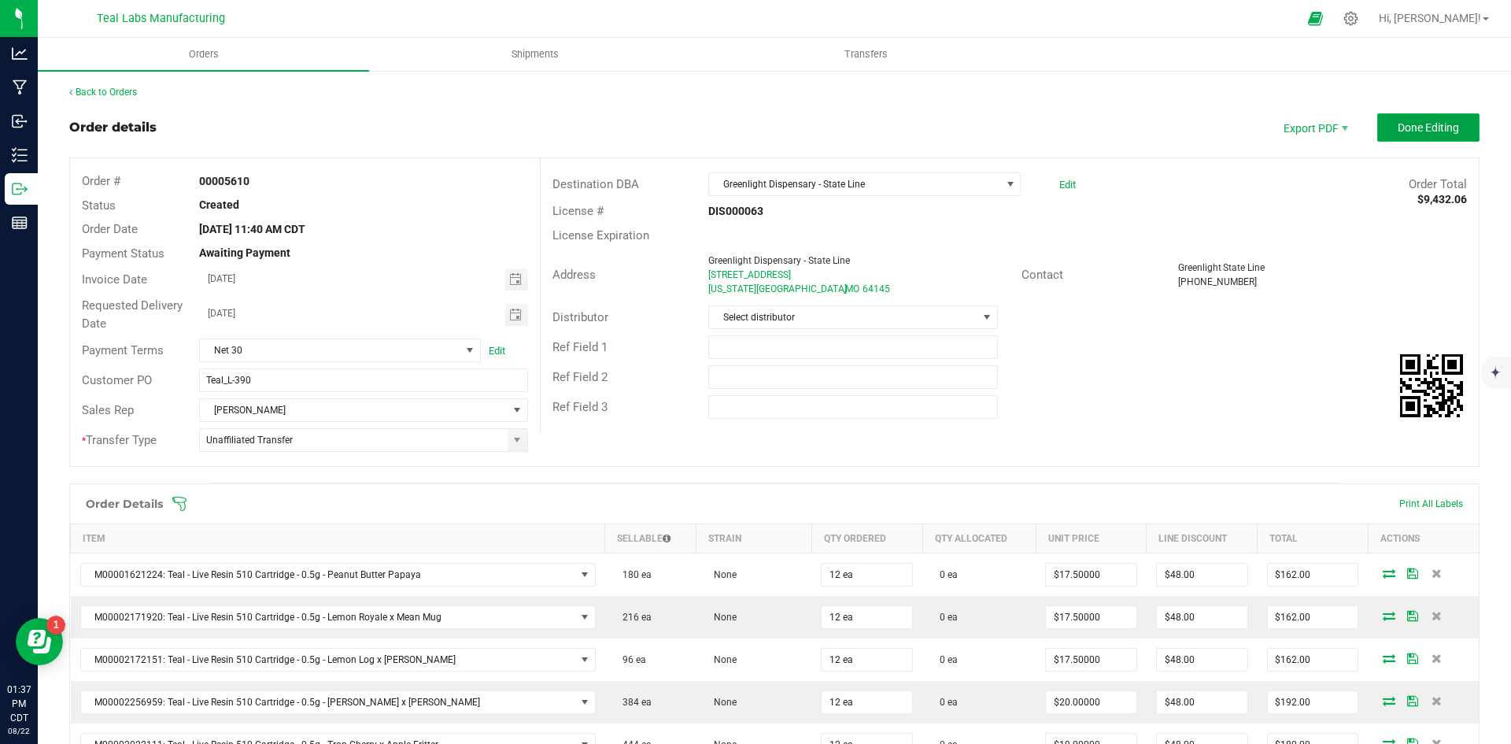
click at [1418, 125] on span "Done Editing" at bounding box center [1428, 127] width 61 height 13
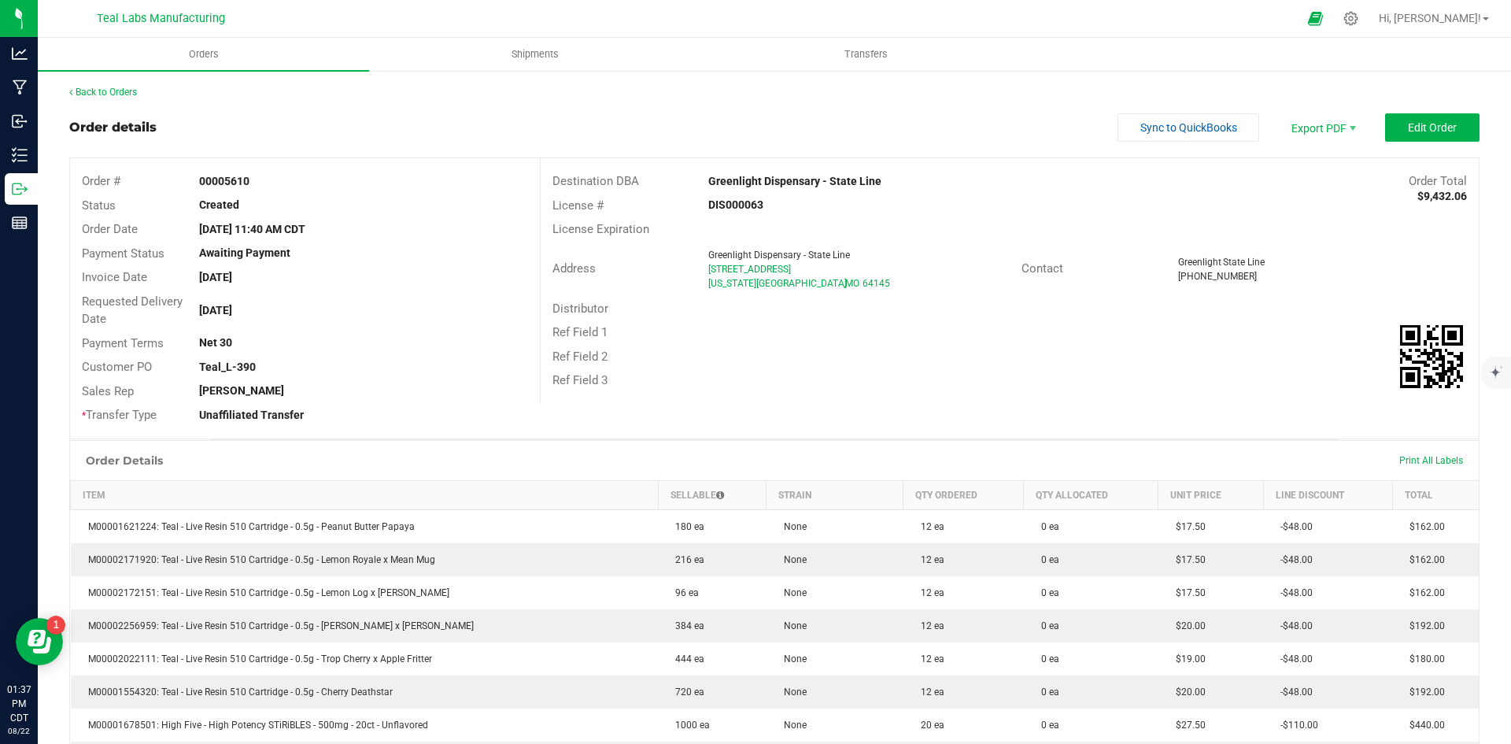
drag, startPoint x: 883, startPoint y: 186, endPoint x: 704, endPoint y: 173, distance: 179.9
click at [704, 173] on div "Greenlight Dispensary - State Line" at bounding box center [892, 181] width 391 height 17
copy strong "Greenlight Dispensary - State Line"
click at [1323, 166] on span "Invoice PDF" at bounding box center [1313, 176] width 98 height 23
click at [1141, 123] on span "Sync to QuickBooks" at bounding box center [1189, 127] width 97 height 13
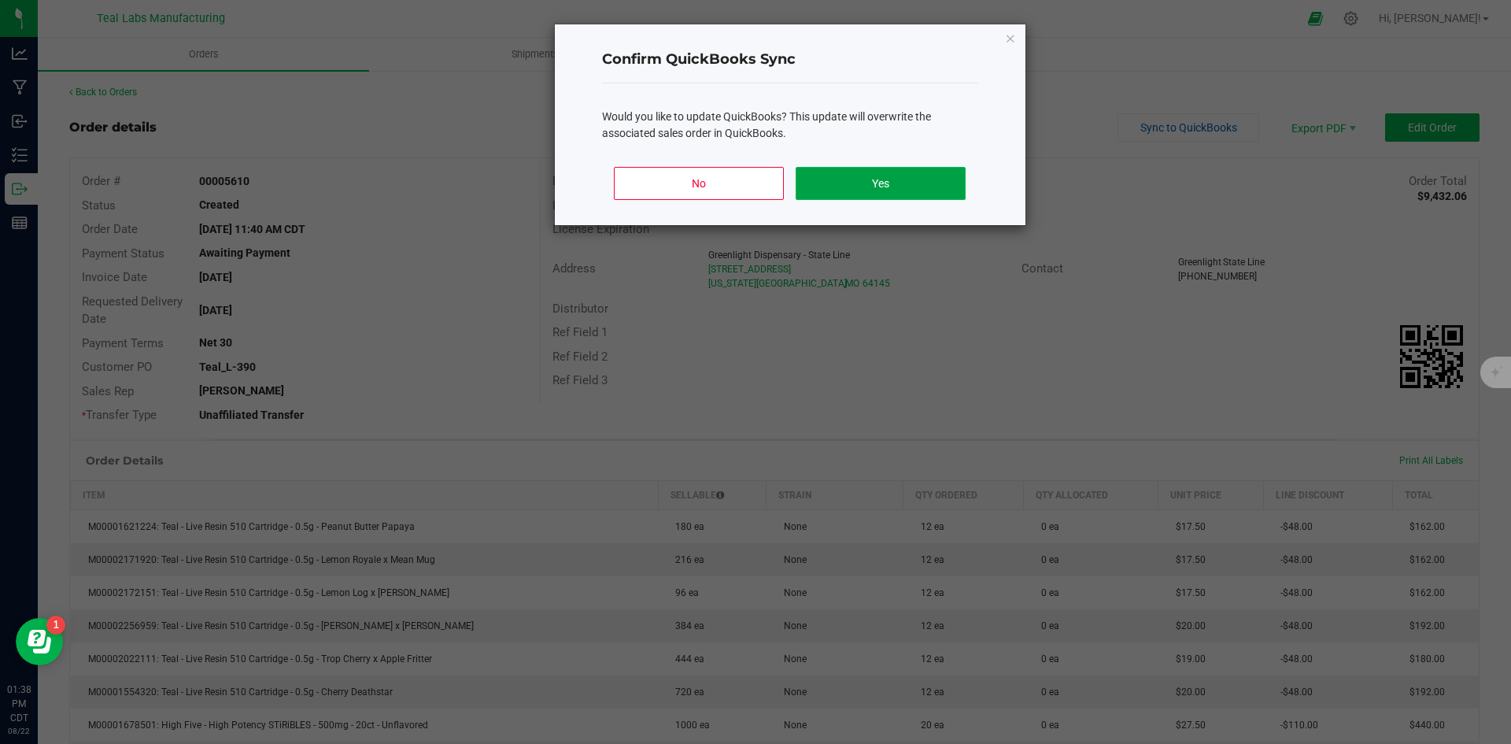
click at [892, 176] on button "Yes" at bounding box center [880, 183] width 169 height 33
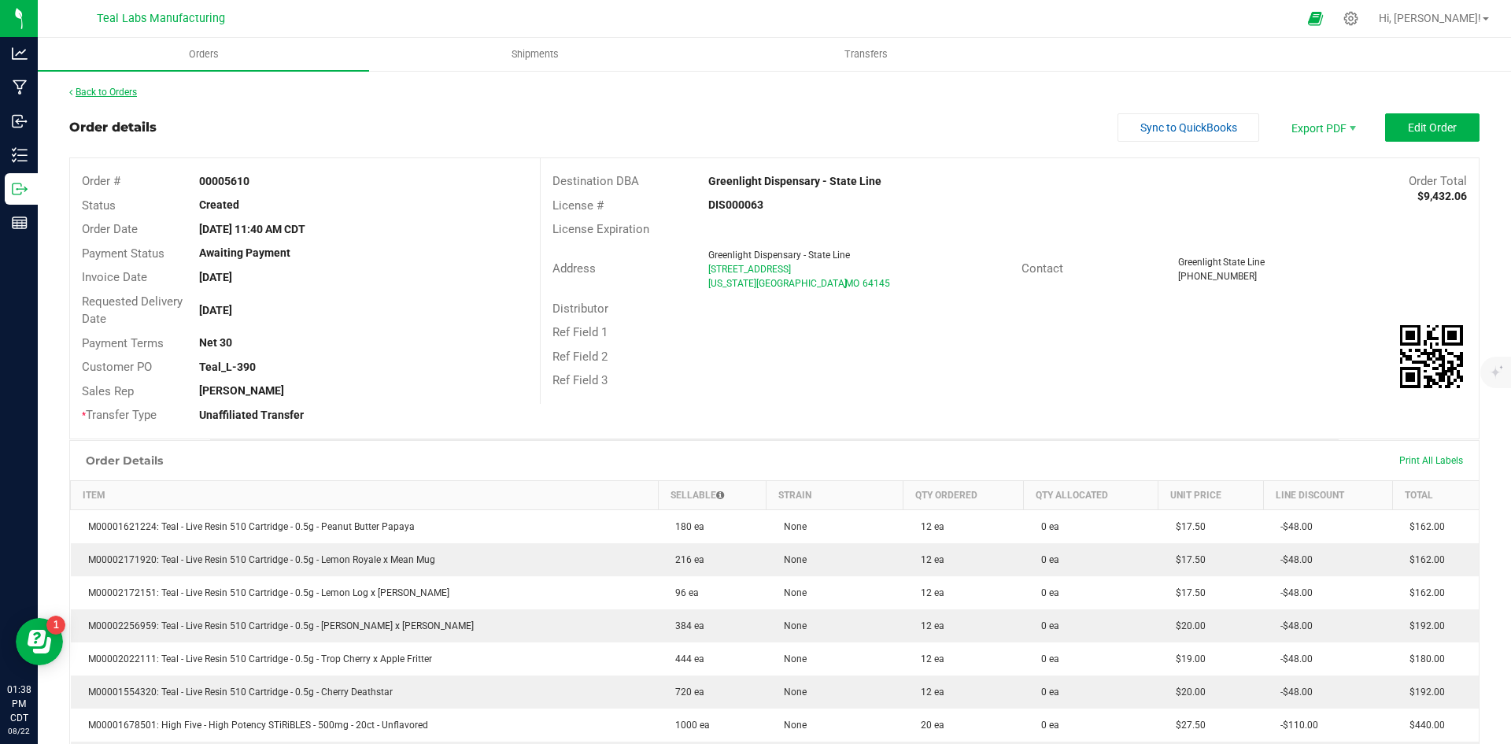
click at [83, 94] on link "Back to Orders" at bounding box center [103, 92] width 68 height 11
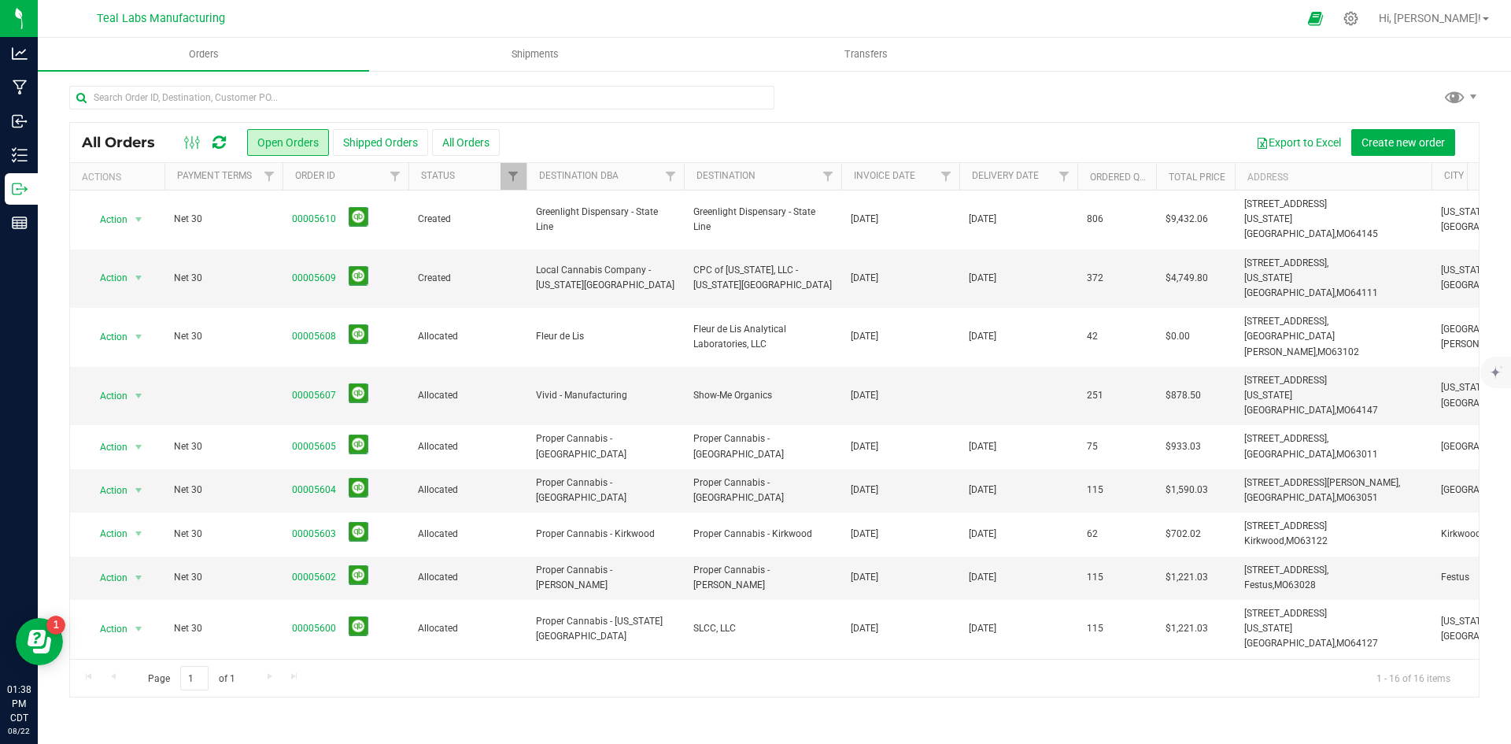
click at [945, 109] on div at bounding box center [774, 104] width 1411 height 36
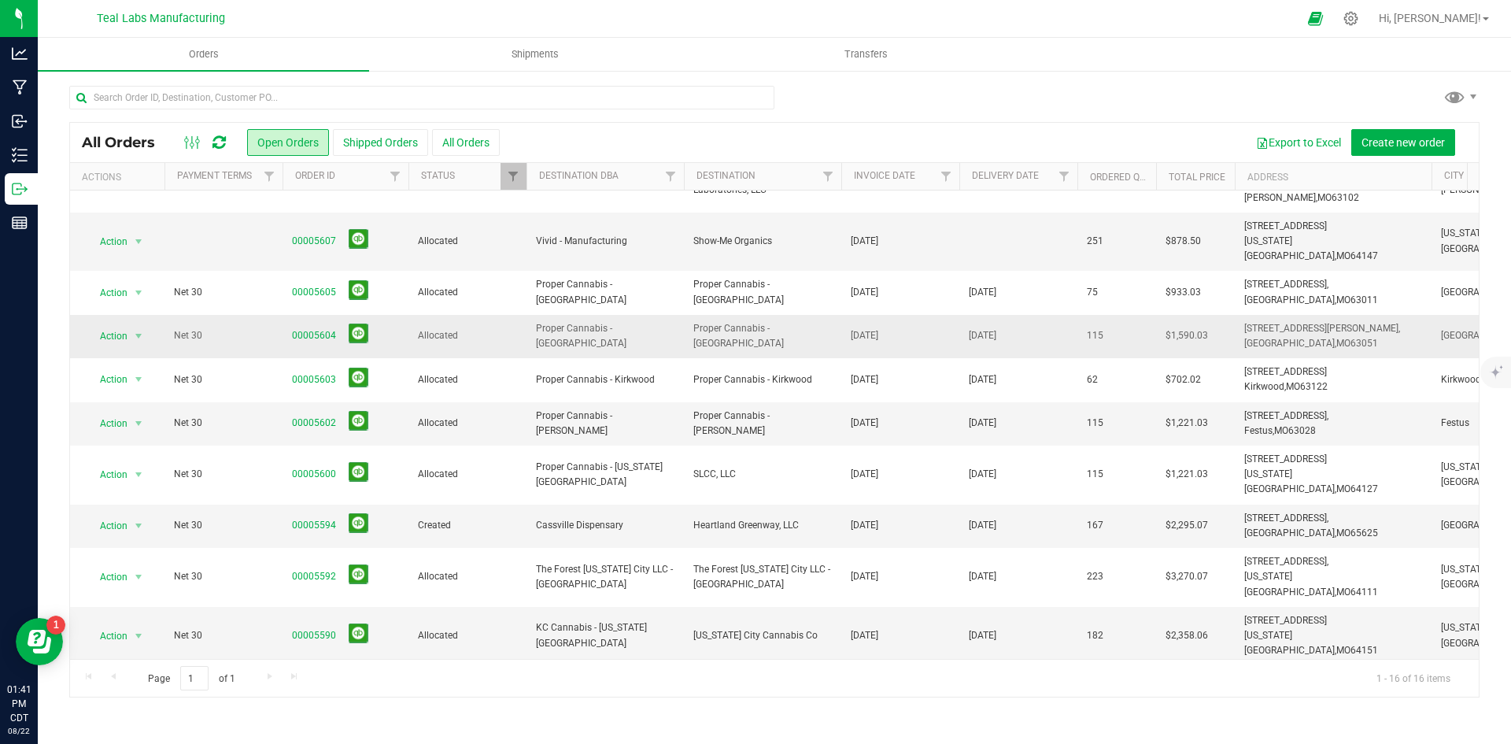
scroll to position [236, 0]
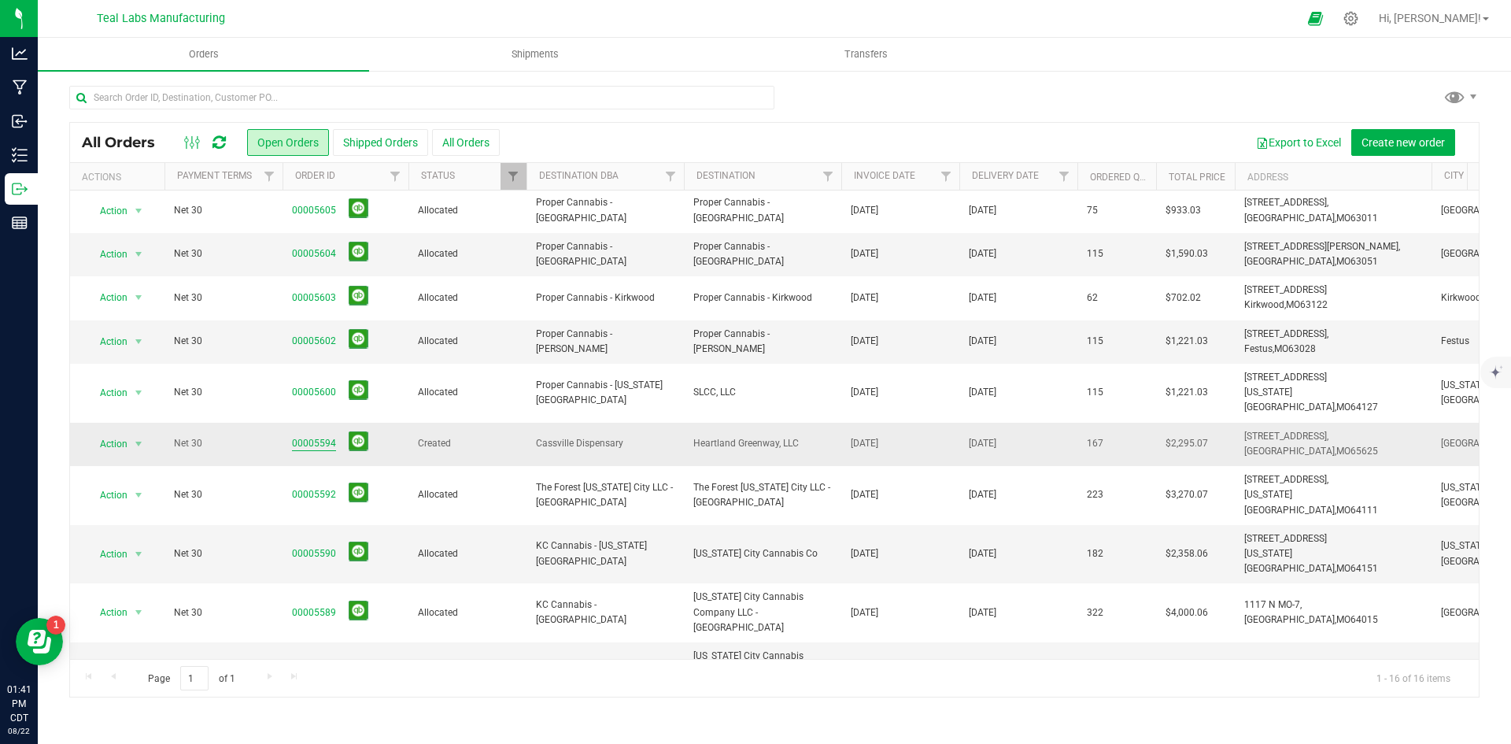
click at [316, 436] on link "00005594" at bounding box center [314, 443] width 44 height 15
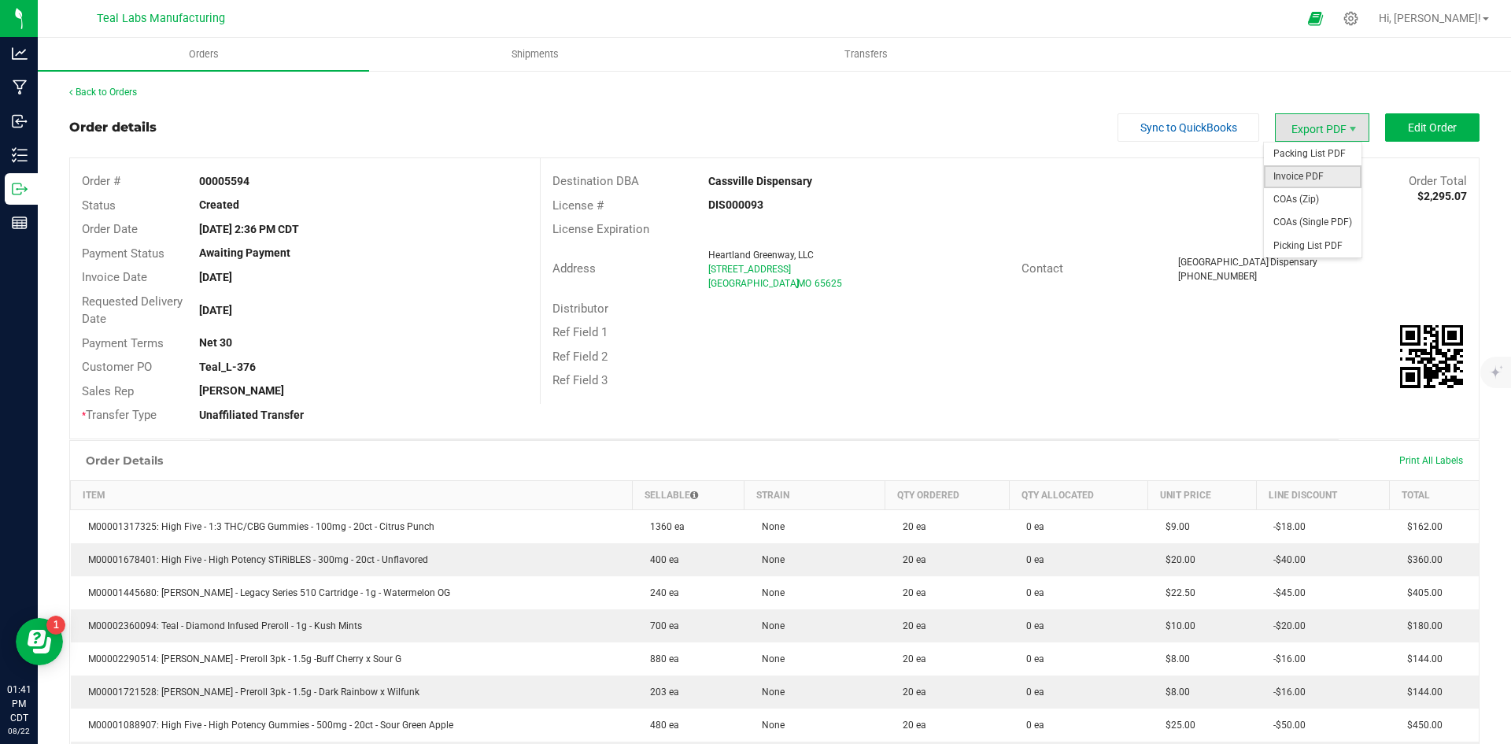
click at [1289, 180] on span "Invoice PDF" at bounding box center [1313, 176] width 98 height 23
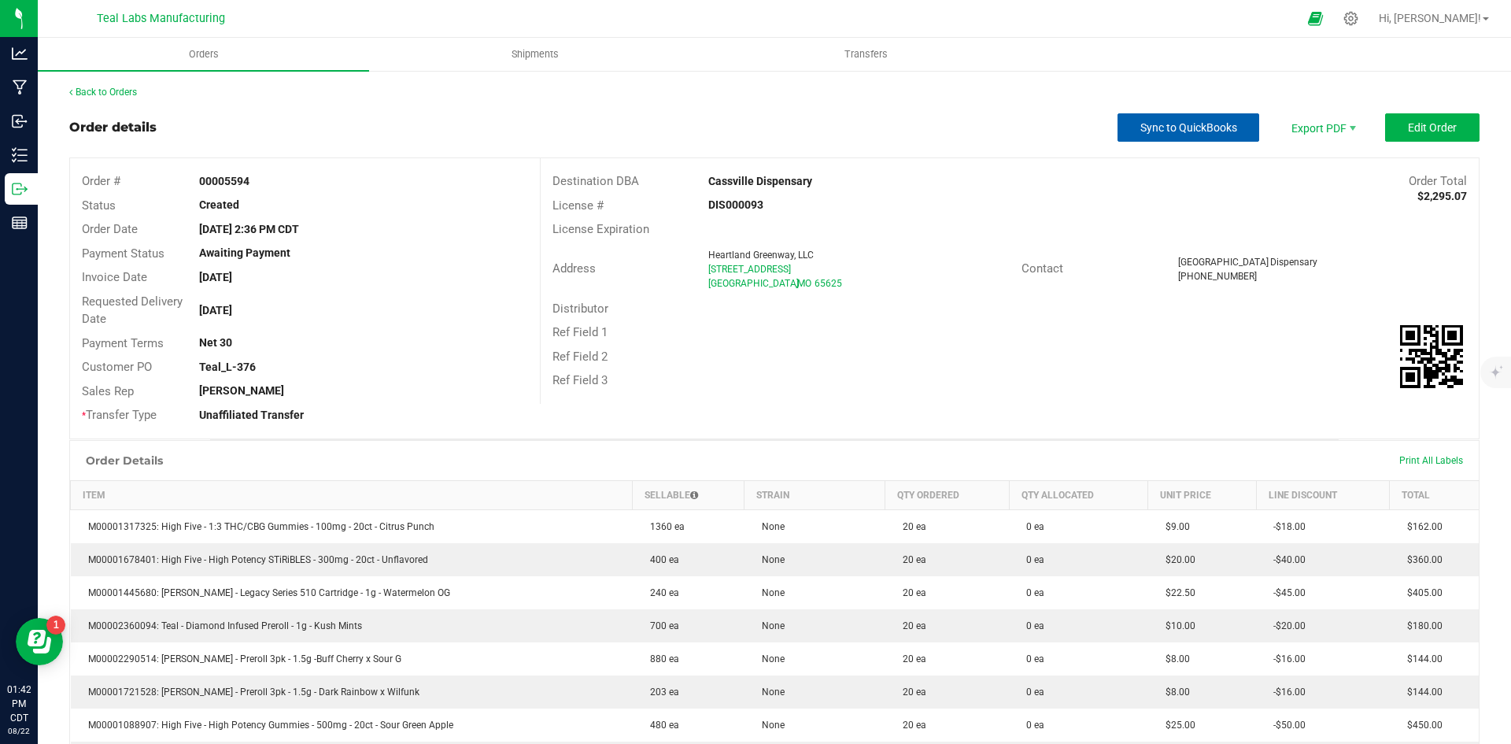
click at [1143, 115] on button "Sync to QuickBooks" at bounding box center [1189, 127] width 142 height 28
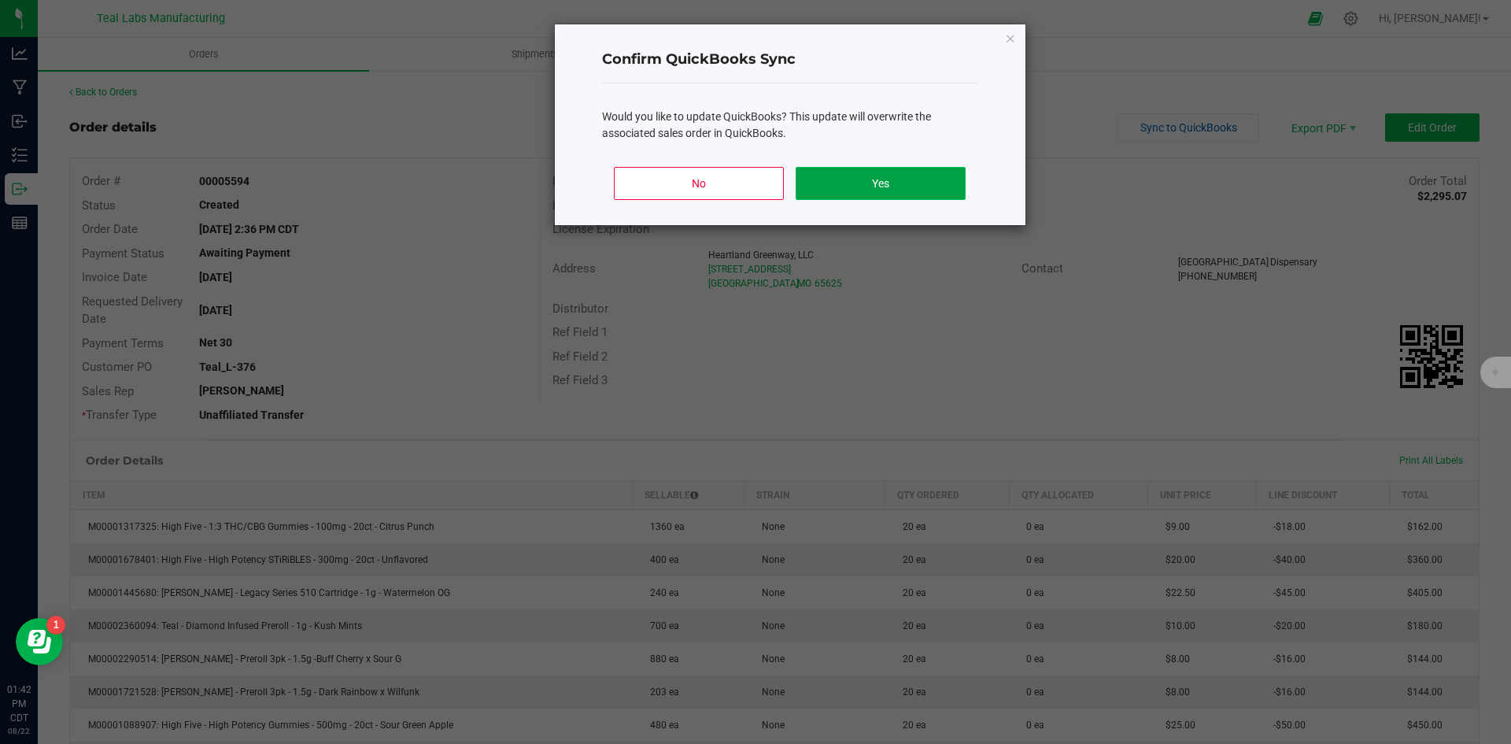
click at [930, 191] on button "Yes" at bounding box center [880, 183] width 169 height 33
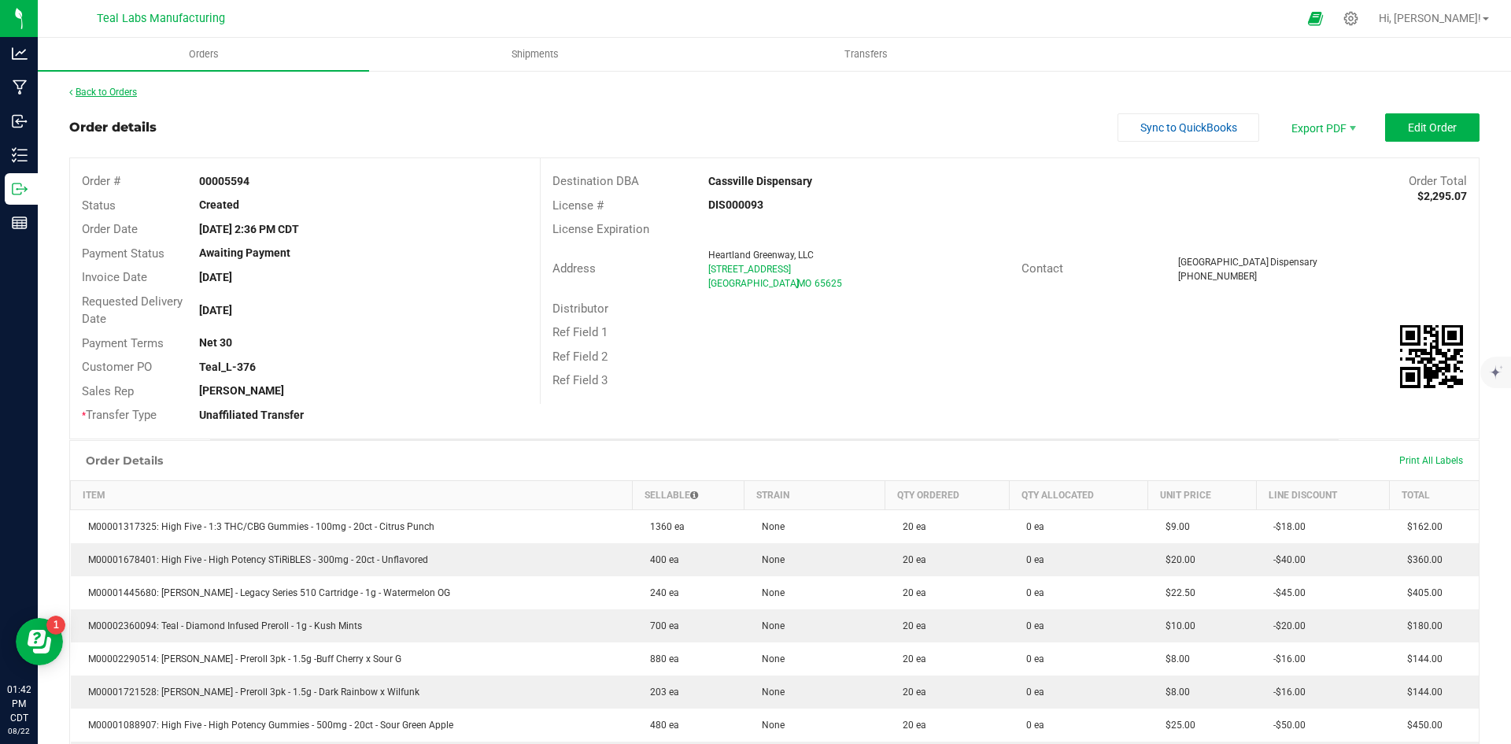
click at [117, 94] on link "Back to Orders" at bounding box center [103, 92] width 68 height 11
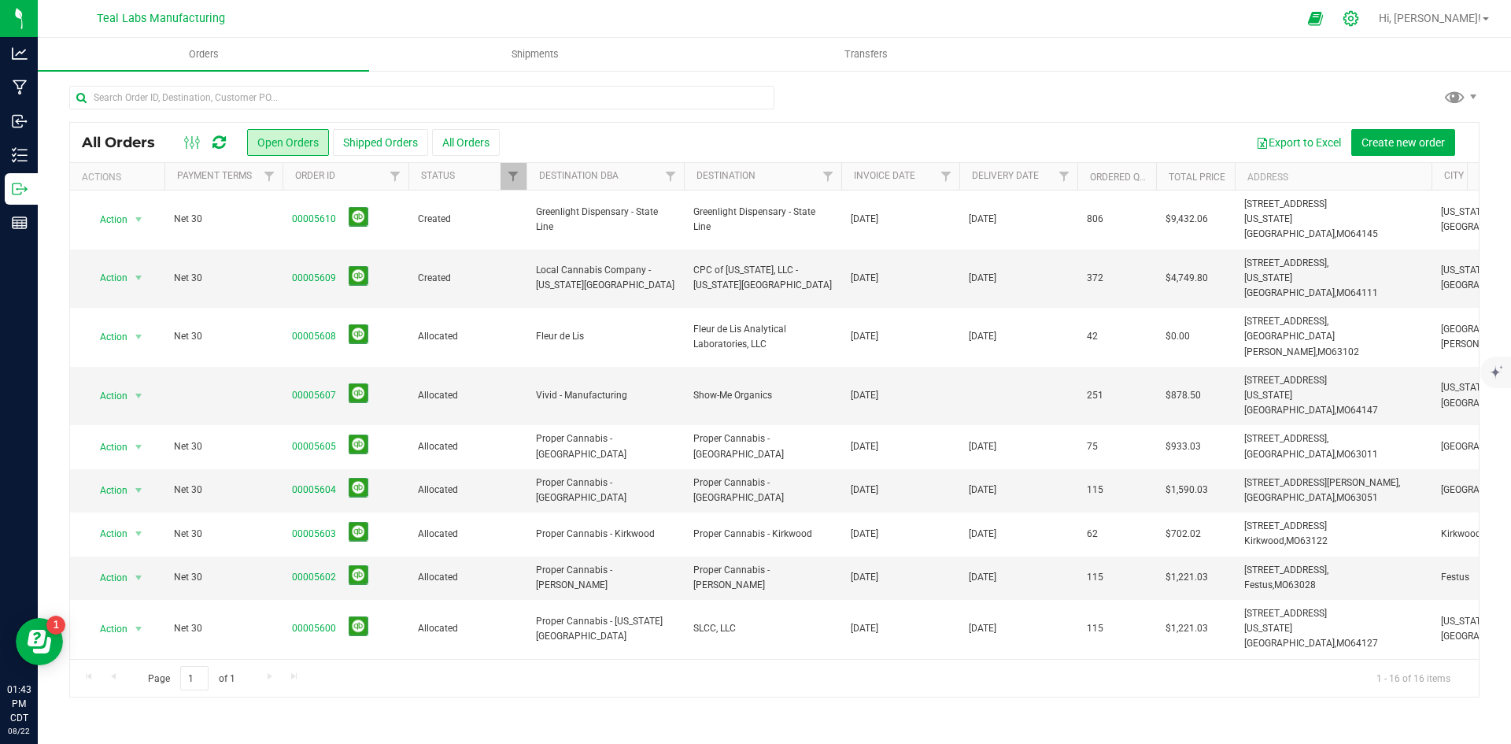
click at [1359, 14] on icon at bounding box center [1351, 18] width 17 height 17
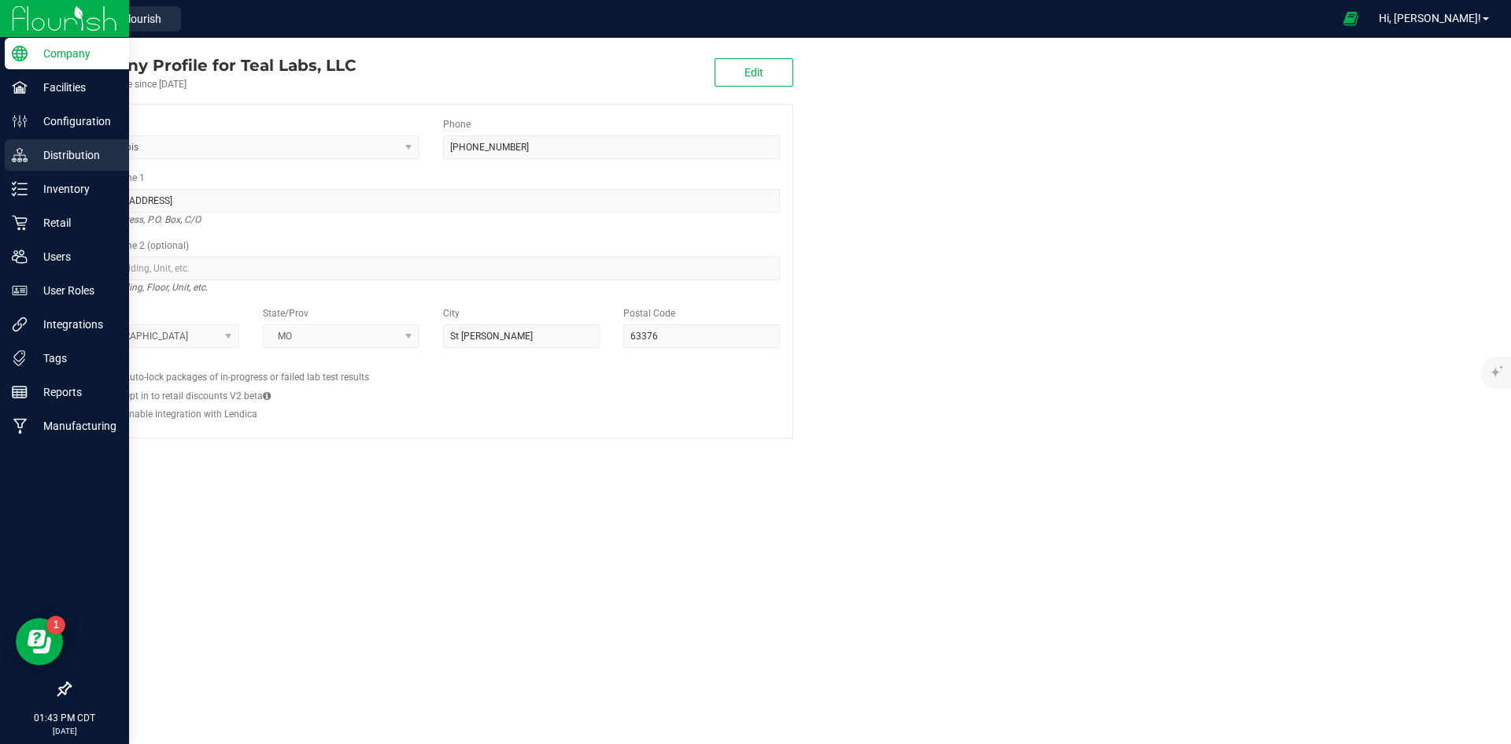
click at [72, 146] on p "Distribution" at bounding box center [75, 155] width 94 height 19
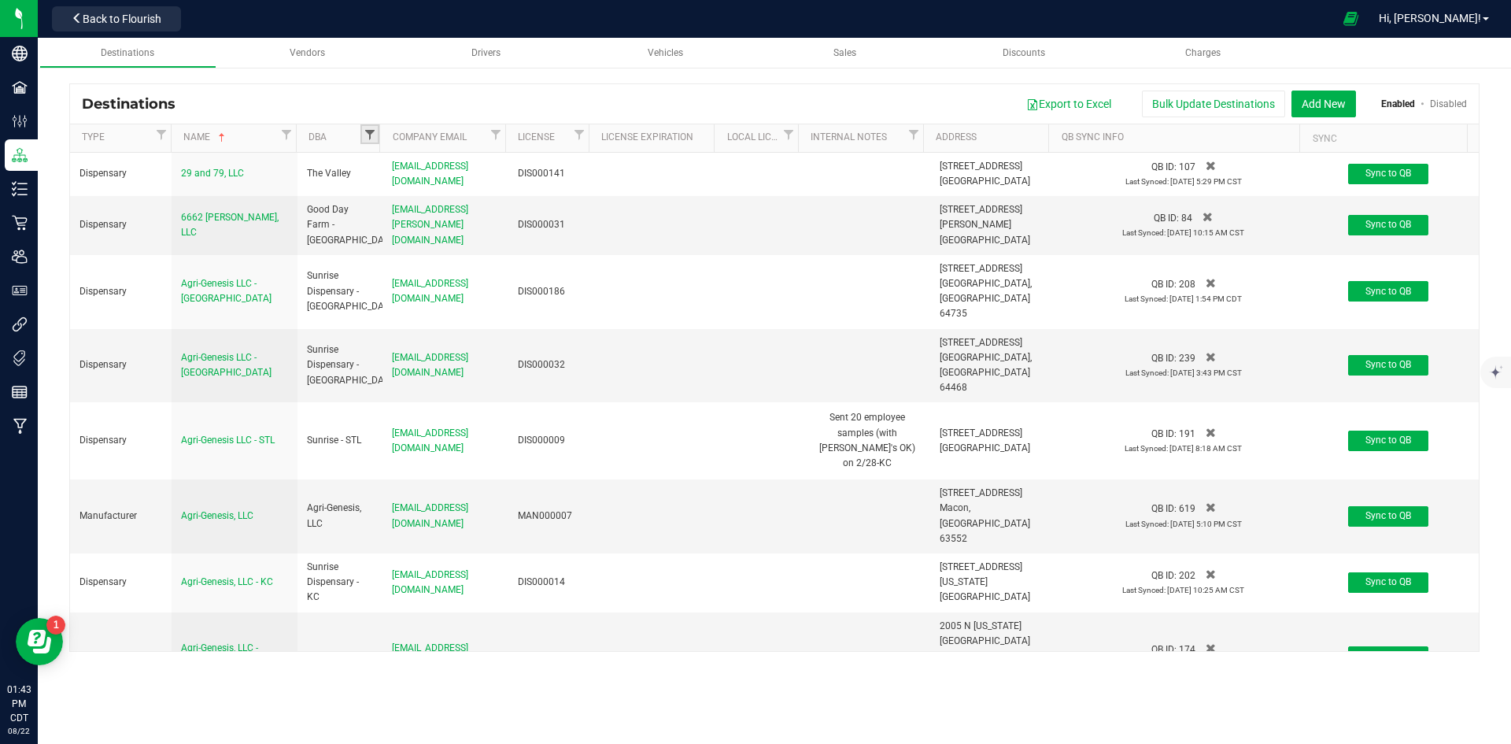
click at [368, 136] on span "Filter" at bounding box center [370, 134] width 13 height 13
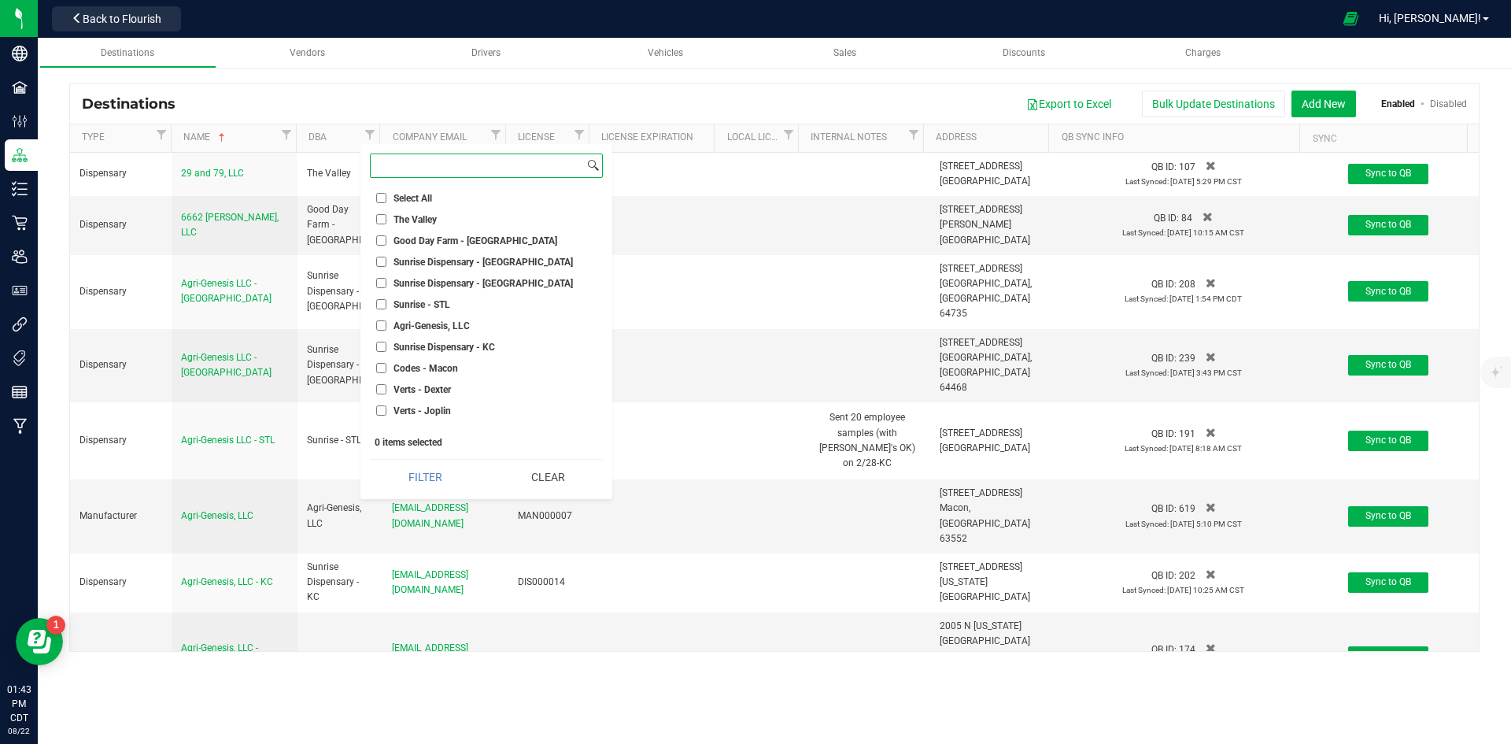
click at [436, 168] on input at bounding box center [477, 165] width 213 height 23
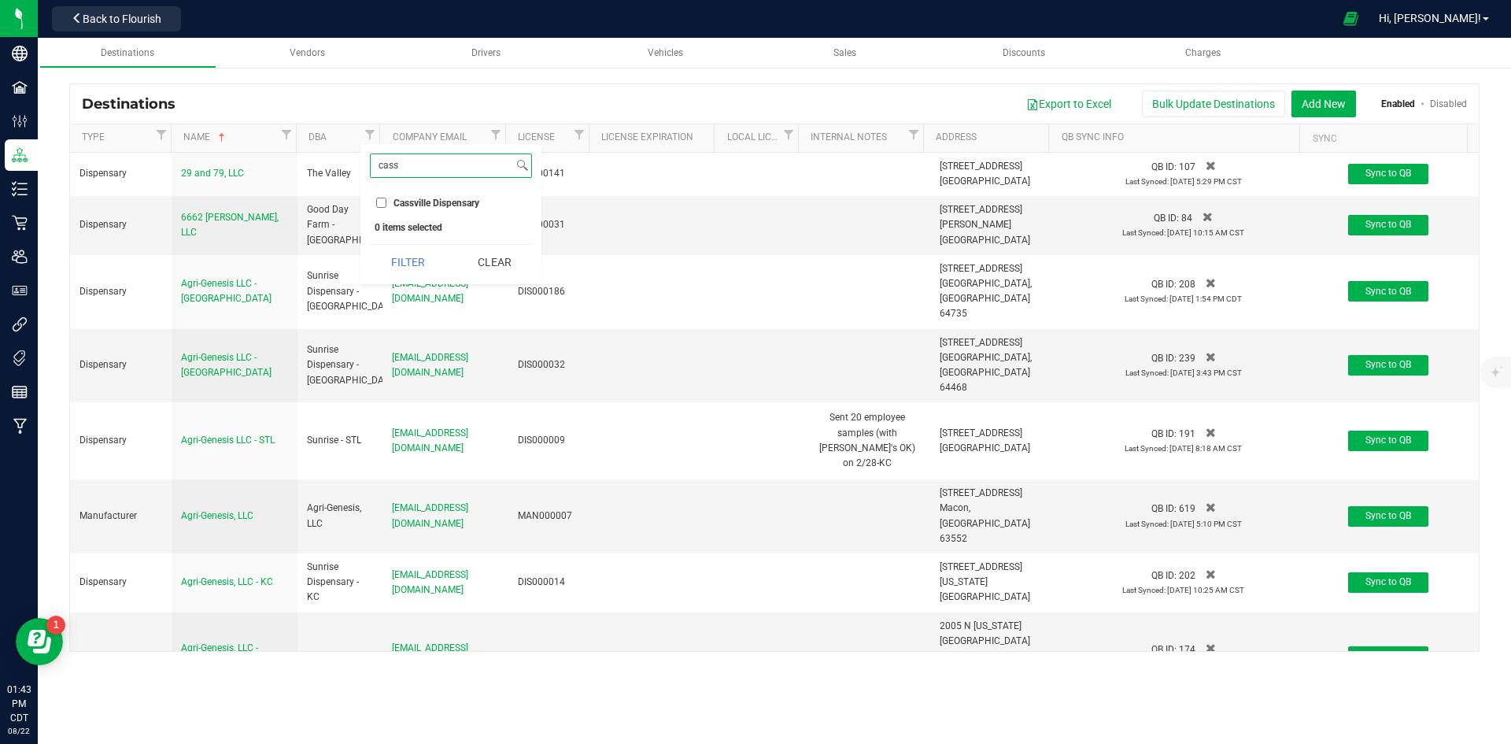
type input "cass"
click at [423, 203] on span "Cassville Dispensary" at bounding box center [437, 202] width 86 height 9
click at [386, 203] on input "Cassville Dispensary" at bounding box center [381, 203] width 10 height 10
click at [409, 261] on button "Filter" at bounding box center [408, 262] width 76 height 35
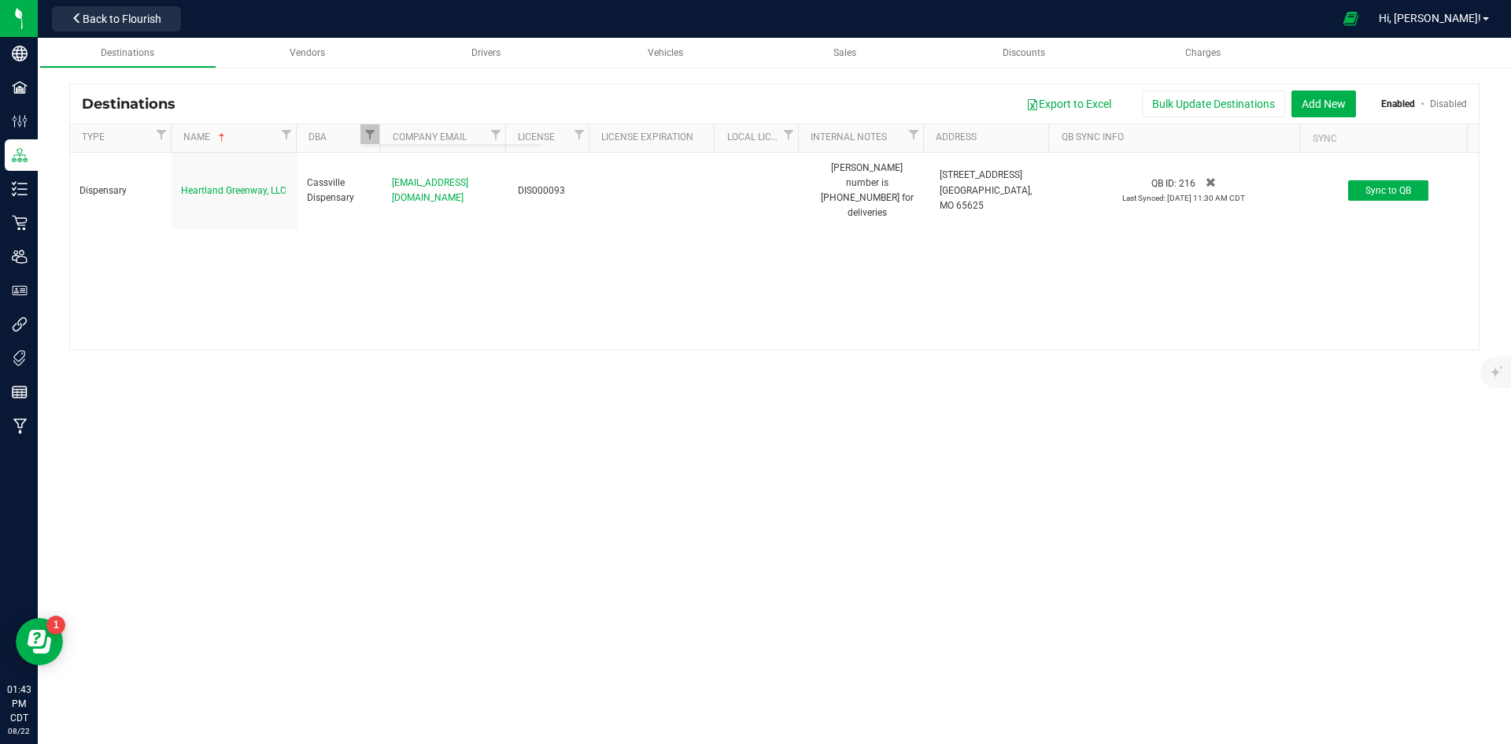
checkbox input "true"
